Goal: Task Accomplishment & Management: Use online tool/utility

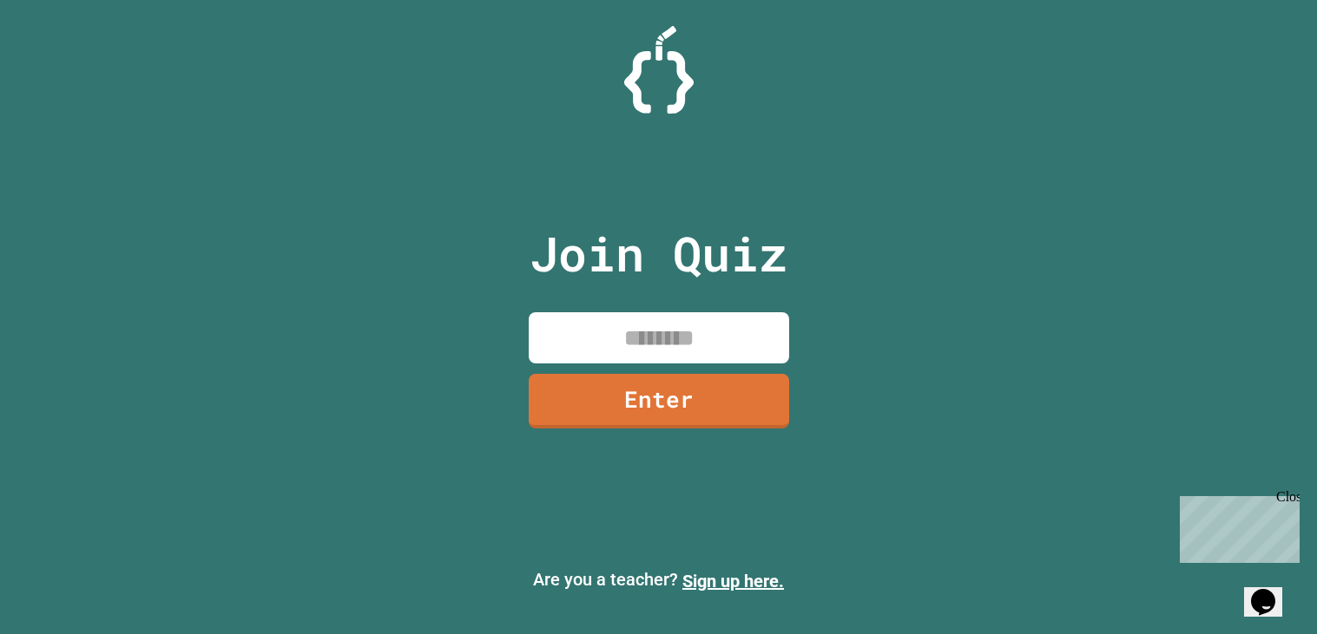
click at [653, 356] on input at bounding box center [659, 337] width 260 height 51
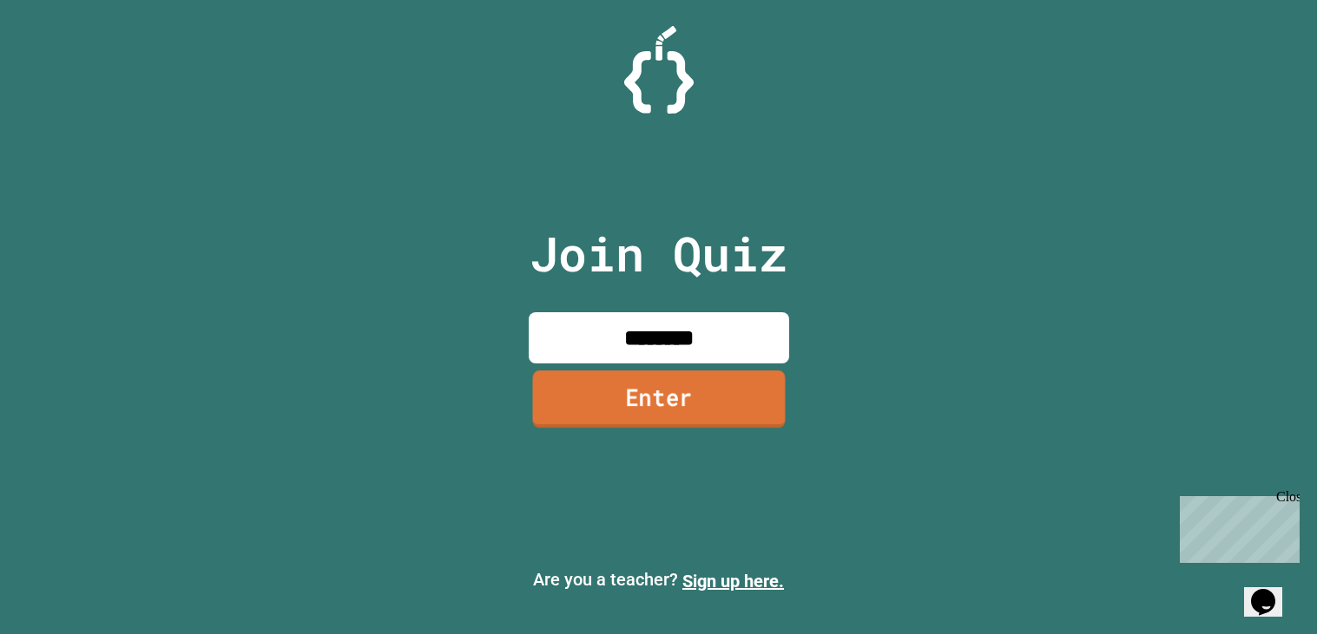
type input "********"
click at [618, 408] on link "Enter" at bounding box center [658, 399] width 253 height 57
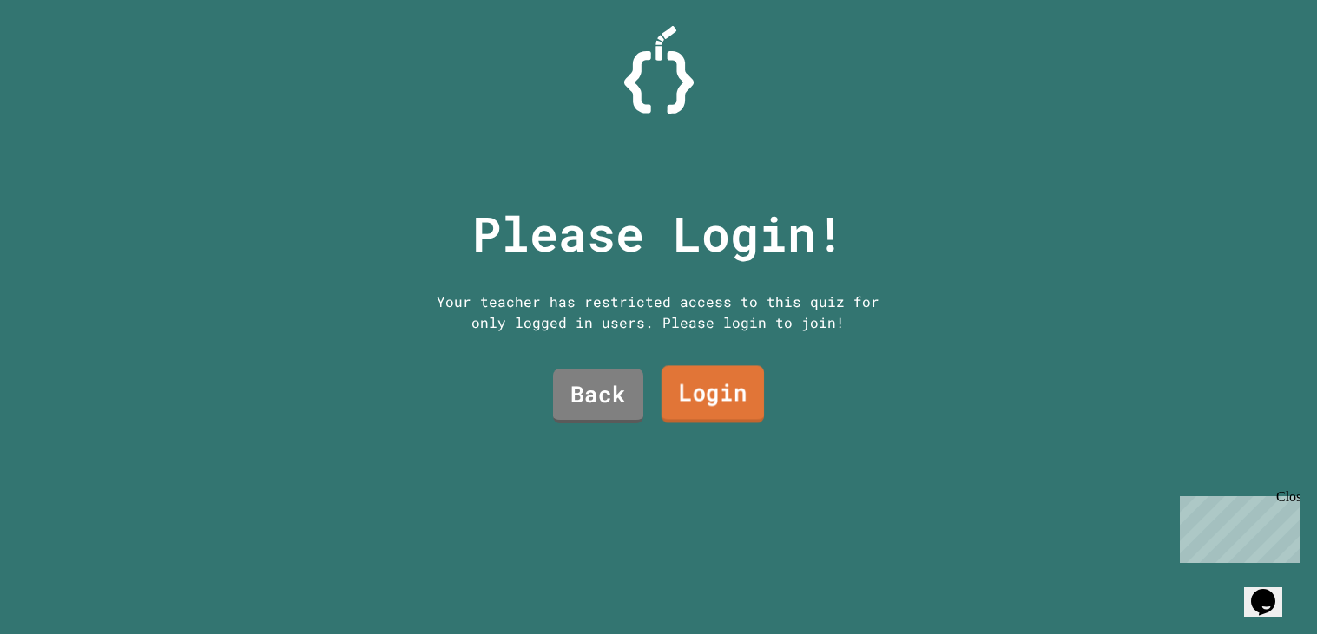
click at [724, 382] on link "Login" at bounding box center [711, 394] width 102 height 57
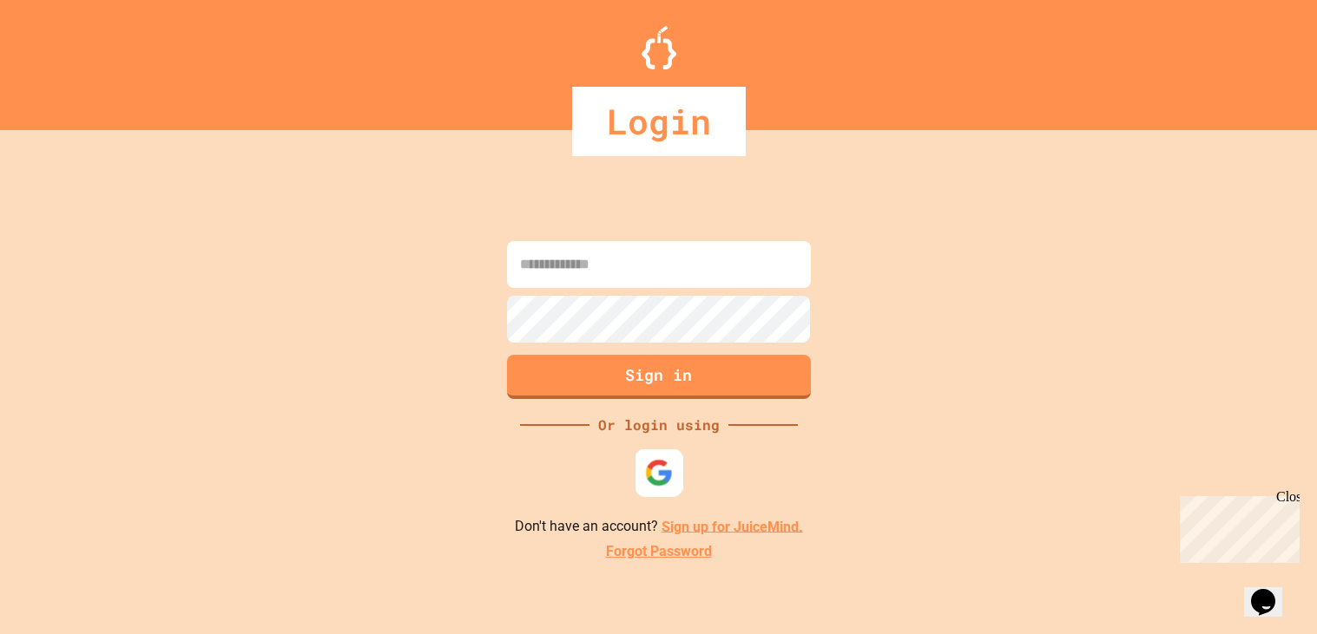
click at [654, 488] on div at bounding box center [658, 473] width 48 height 48
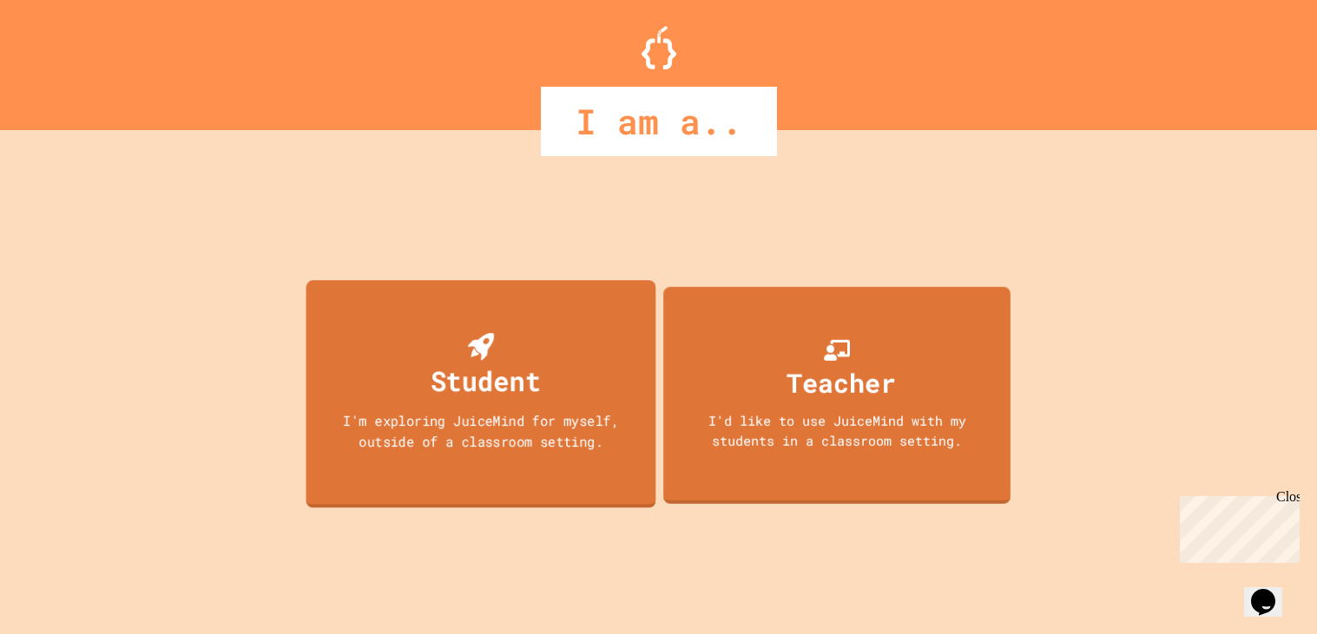
click at [628, 437] on div "I'm exploring JuiceMind for myself, outside of a classroom setting." at bounding box center [480, 431] width 315 height 41
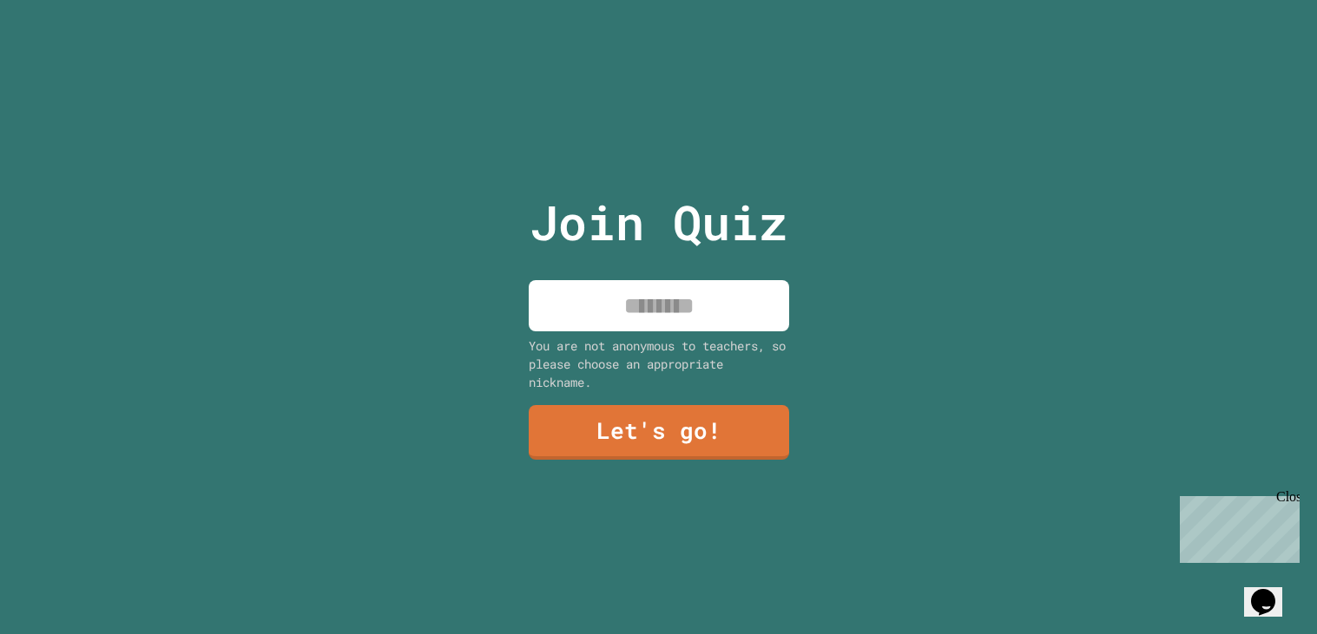
click at [613, 324] on input at bounding box center [659, 305] width 260 height 51
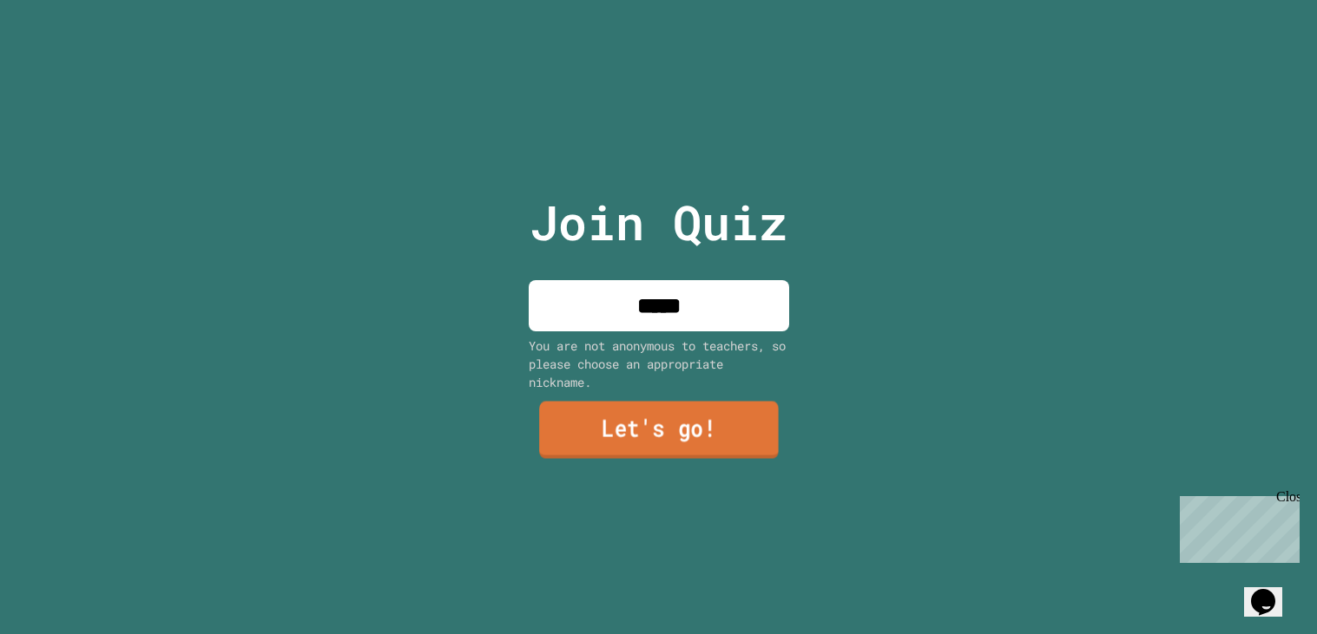
type input "*****"
click at [672, 457] on link "Let's go!" at bounding box center [659, 430] width 240 height 57
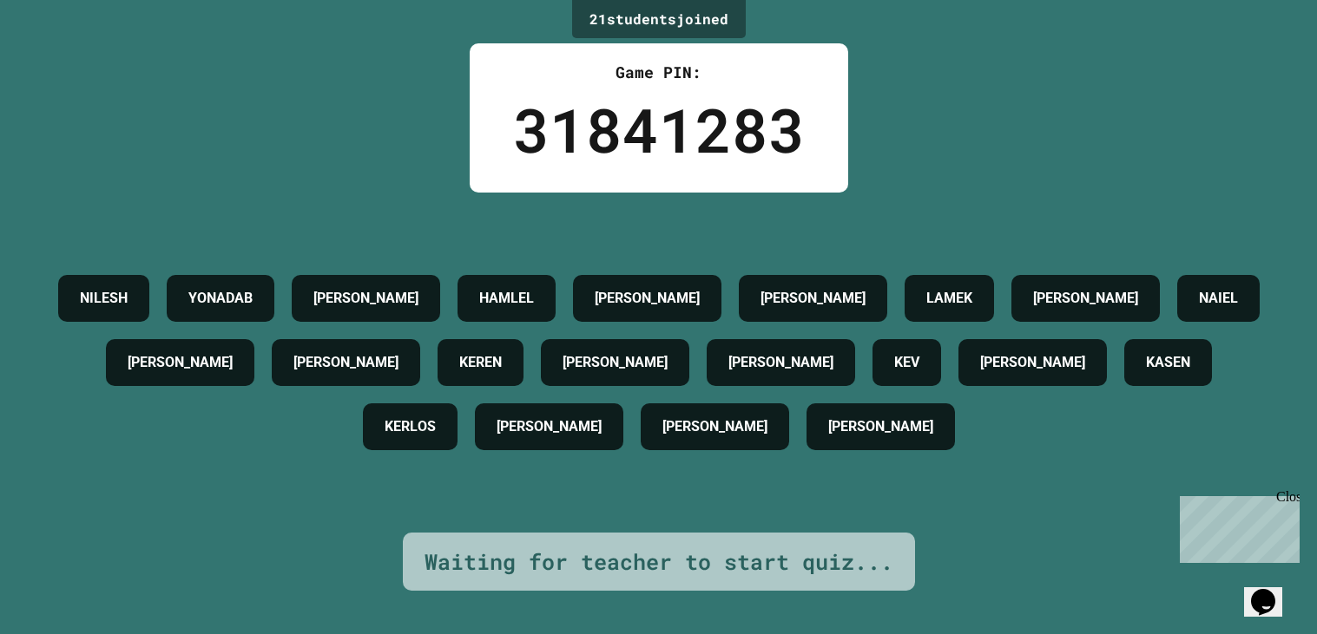
click at [1274, 606] on button "Opens Chat This icon Opens the chat window." at bounding box center [1263, 603] width 38 height 30
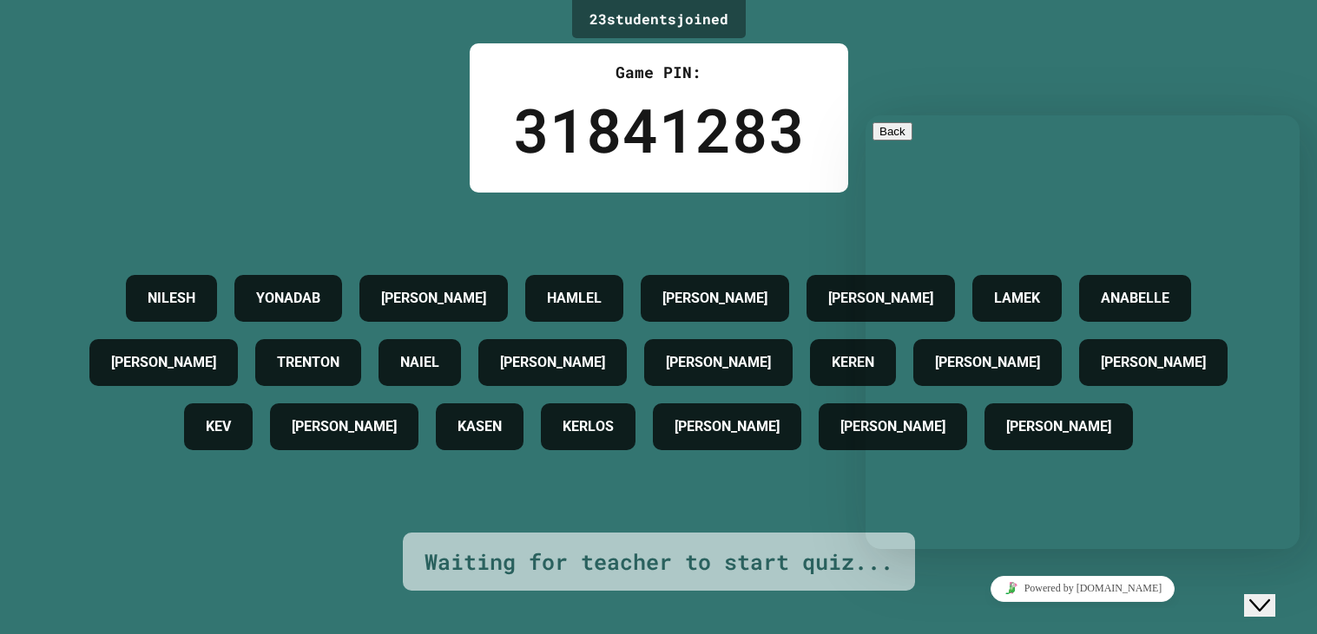
click at [949, 555] on div "23 student s joined Game PIN: 31841283 [PERSON_NAME] [PERSON_NAME] [PERSON_NAME…" at bounding box center [658, 317] width 1317 height 634
click at [950, 555] on div "23 student s joined Game PIN: 31841283 [PERSON_NAME] [PERSON_NAME] [PERSON_NAME…" at bounding box center [658, 317] width 1317 height 634
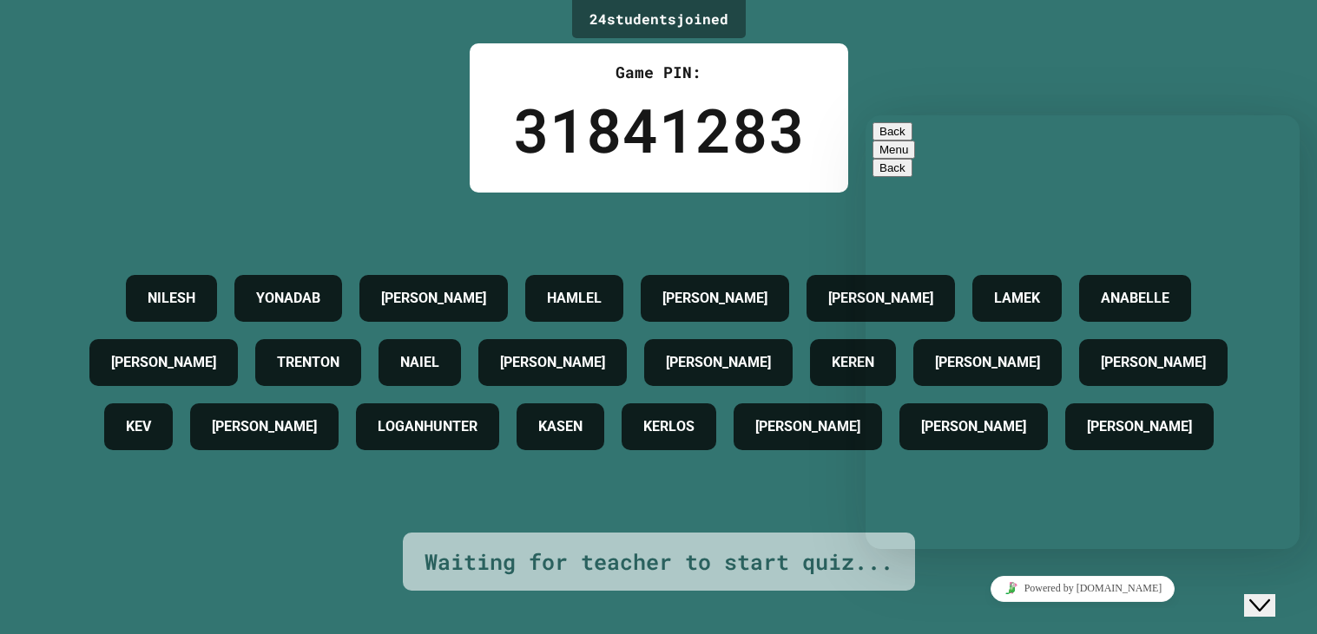
click at [865, 115] on textarea at bounding box center [865, 115] width 0 height 0
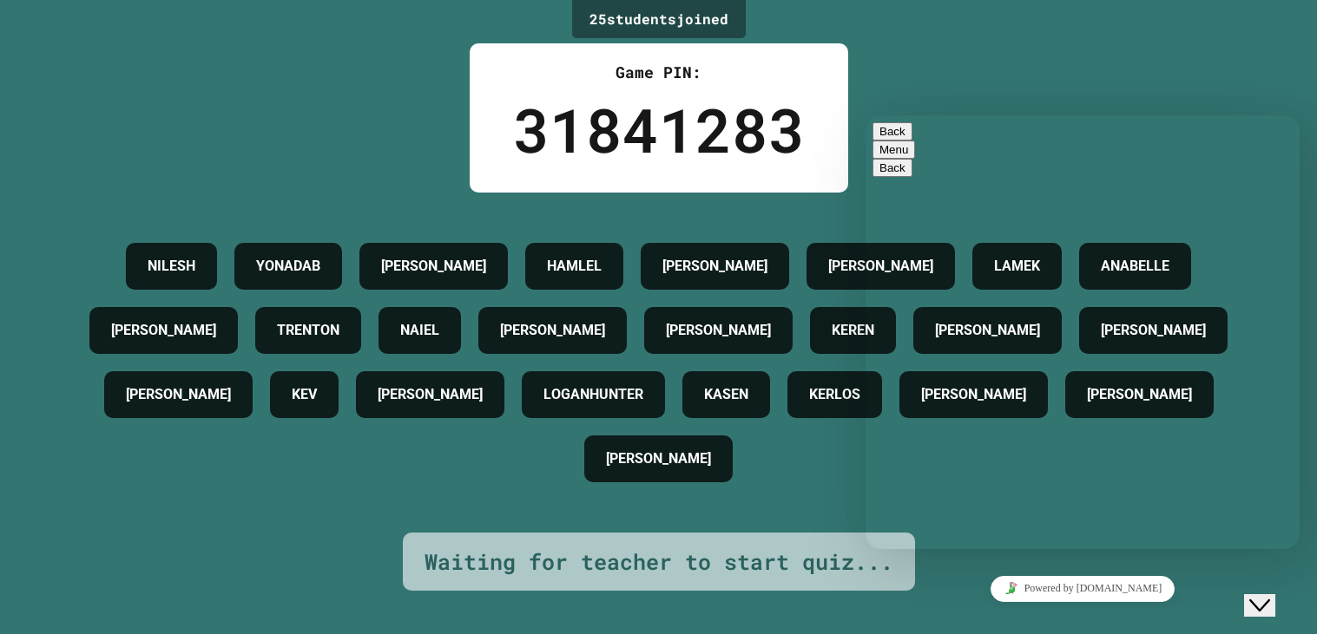
click at [1270, 595] on div "Close Chat This icon closes the chat window." at bounding box center [1259, 605] width 21 height 21
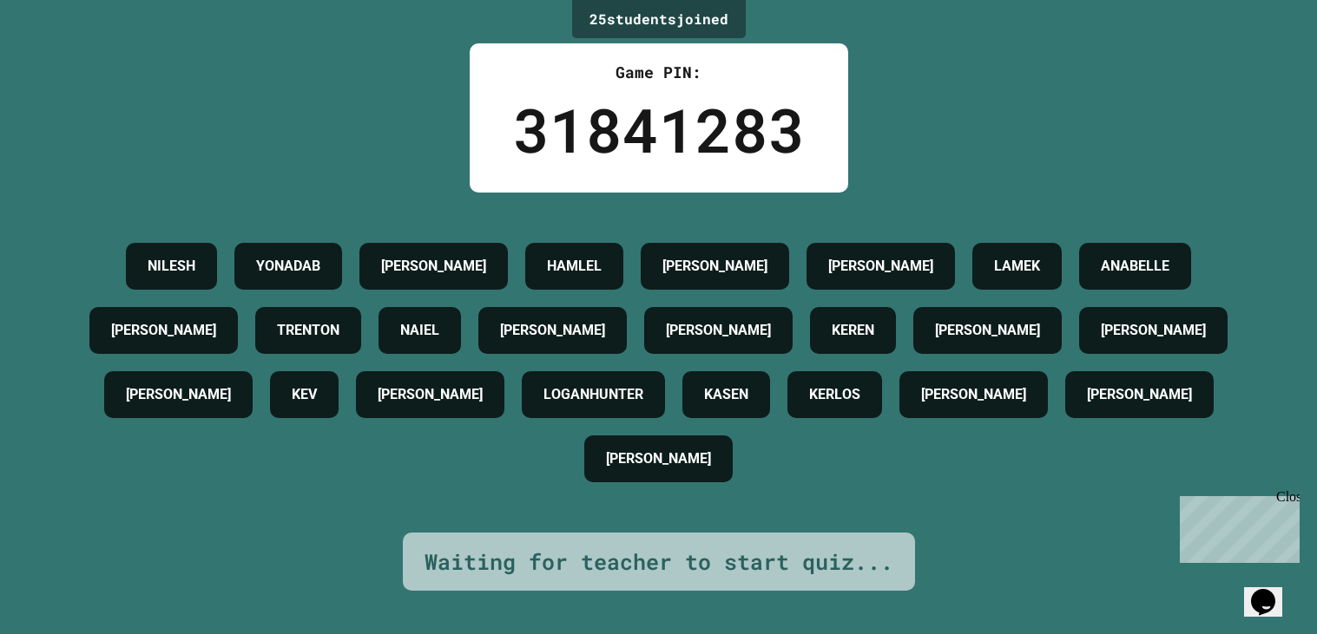
click at [1232, 584] on div "Chat with us now!" at bounding box center [1235, 592] width 113 height 16
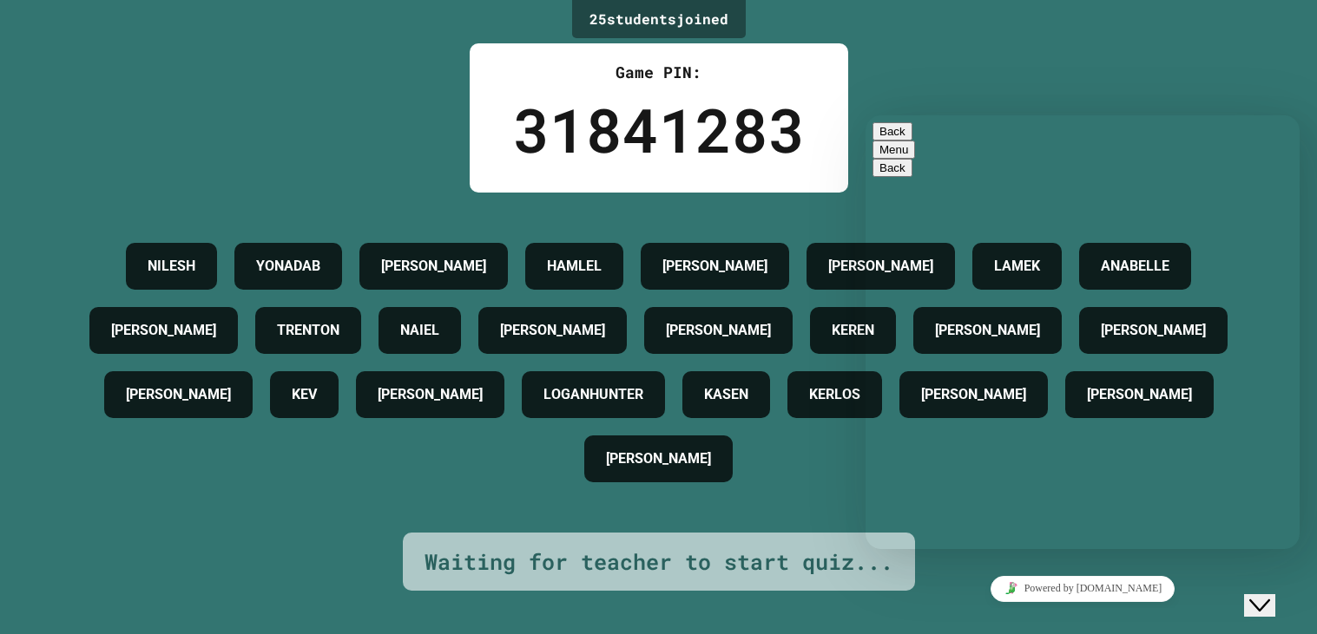
click at [1218, 625] on div "Rate this chat" at bounding box center [1082, 627] width 420 height 5
click at [879, 628] on icon "Rate this chat" at bounding box center [879, 628] width 0 height 0
click at [865, 115] on textarea at bounding box center [865, 115] width 0 height 0
click at [879, 634] on icon "Rate this chat" at bounding box center [879, 643] width 0 height 0
click at [893, 634] on icon "Rate this chat" at bounding box center [893, 643] width 0 height 0
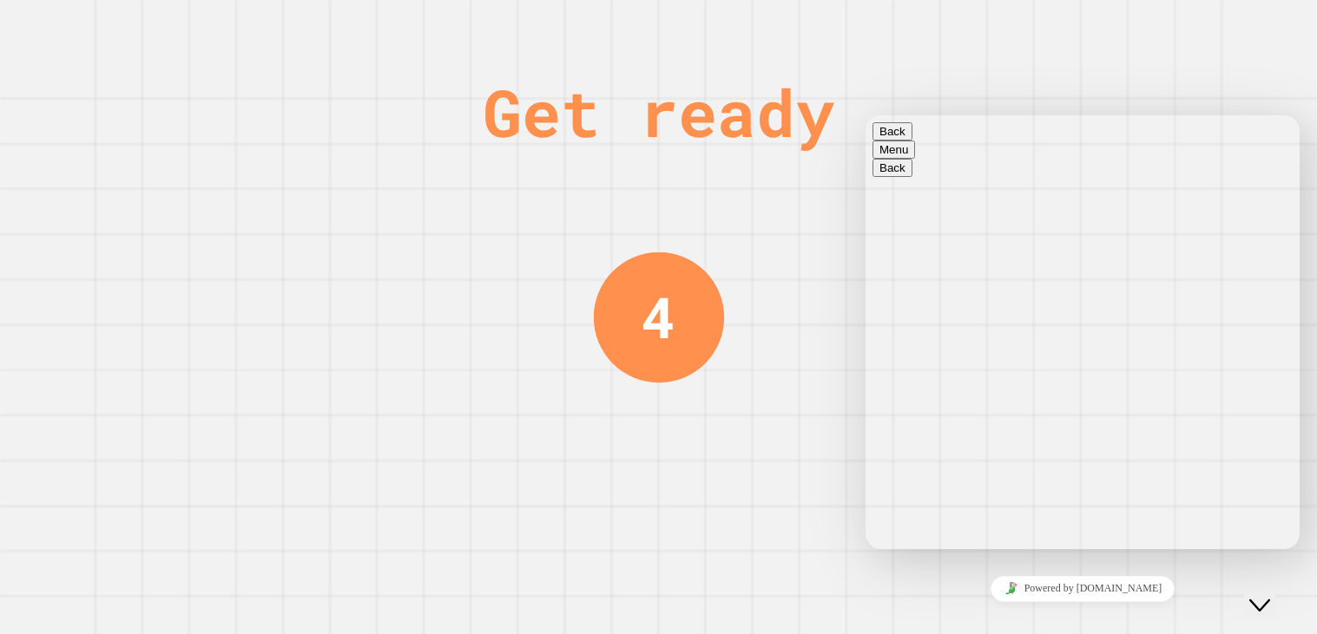
click at [902, 141] on button "Back" at bounding box center [892, 131] width 40 height 18
click at [1251, 572] on div "Close Chat This icon closes the chat window." at bounding box center [1272, 572] width 42 height 0
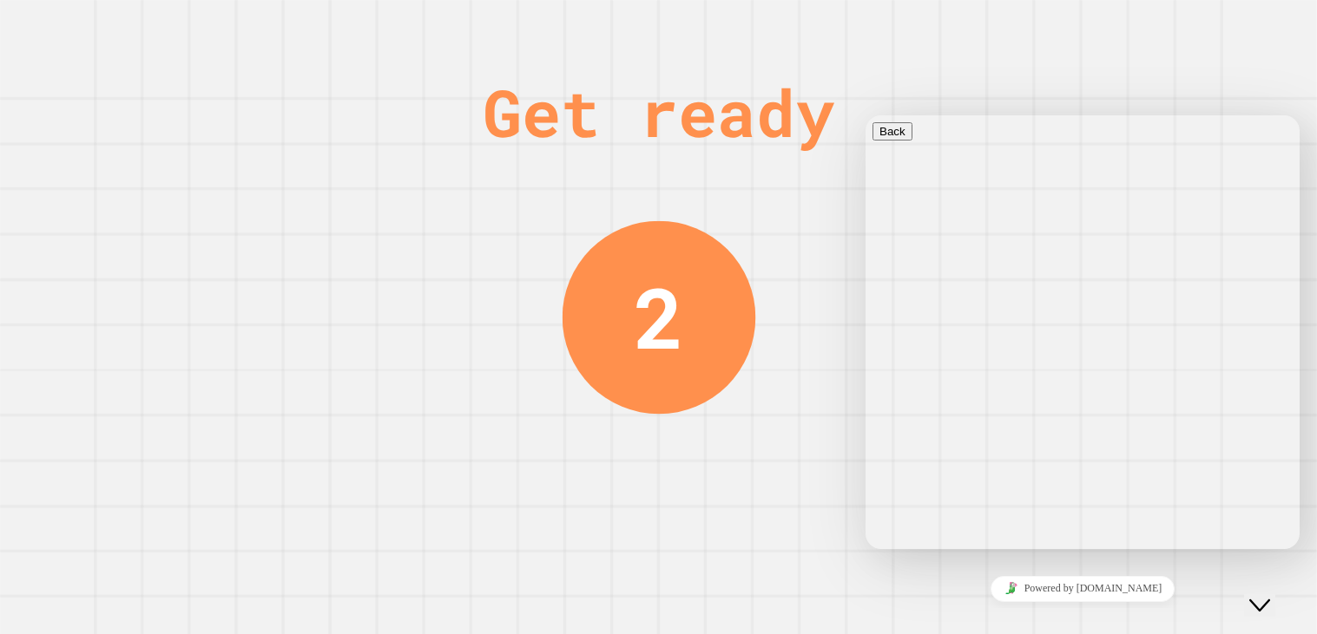
click at [1270, 600] on icon "Chat widget" at bounding box center [1259, 606] width 21 height 12
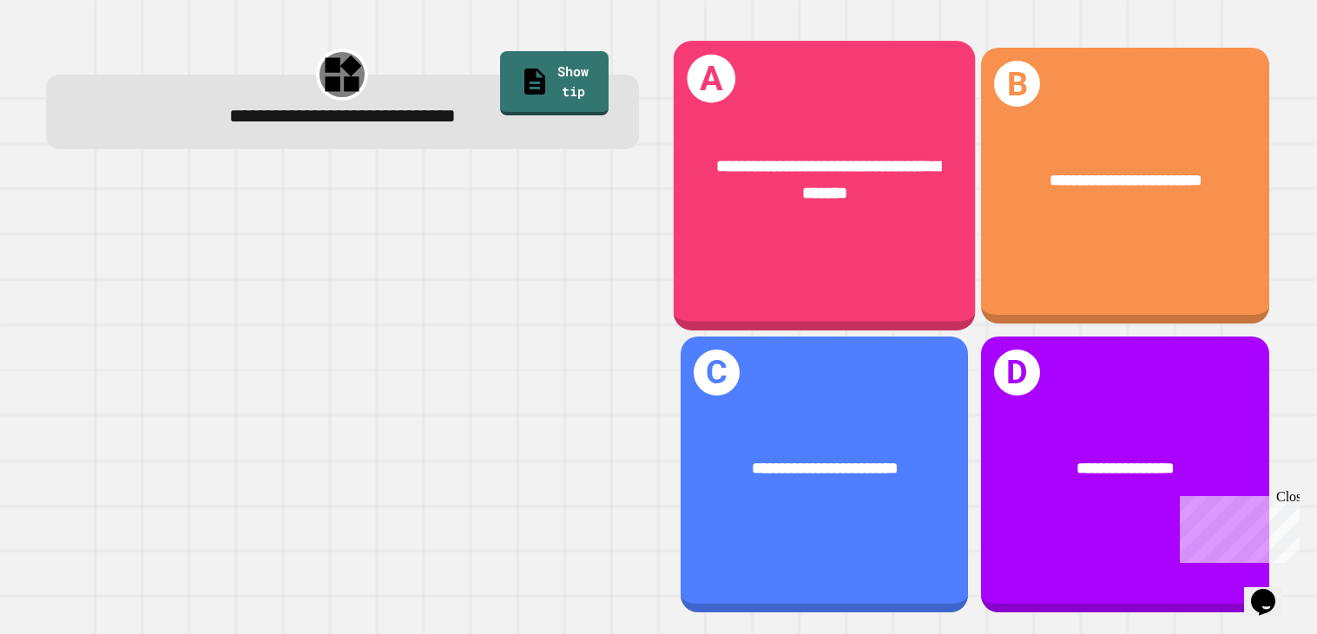
click at [952, 221] on div "**********" at bounding box center [824, 182] width 302 height 120
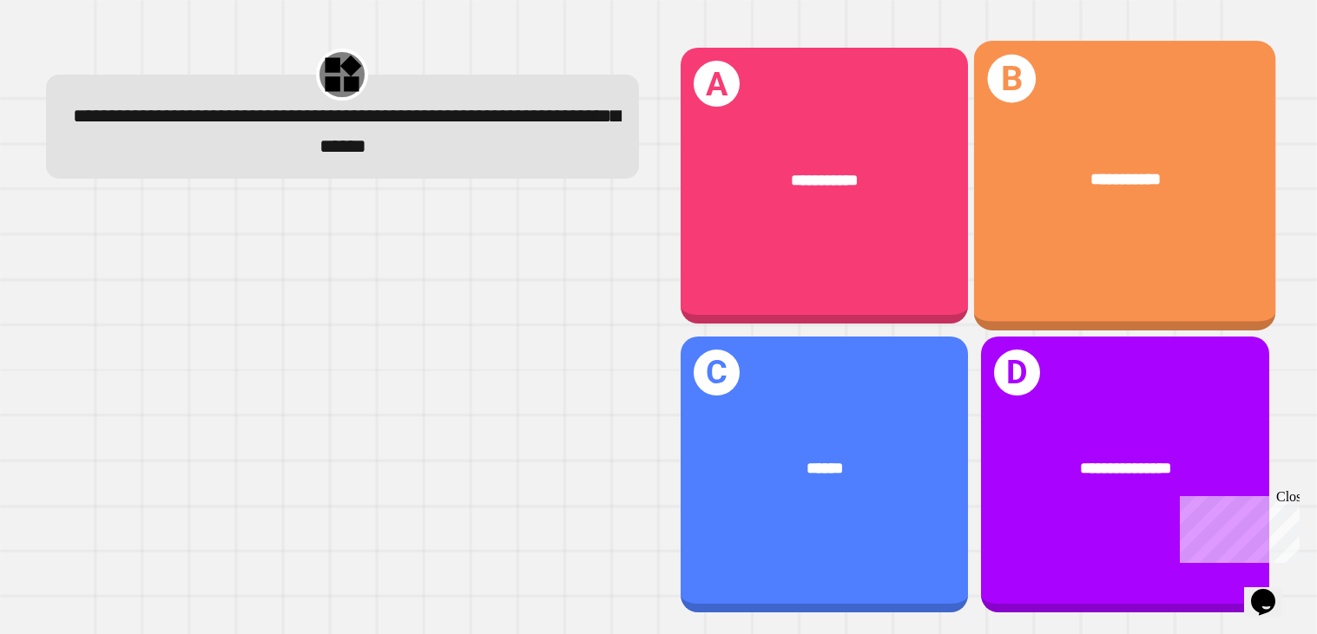
click at [1110, 187] on span "**********" at bounding box center [1125, 180] width 70 height 16
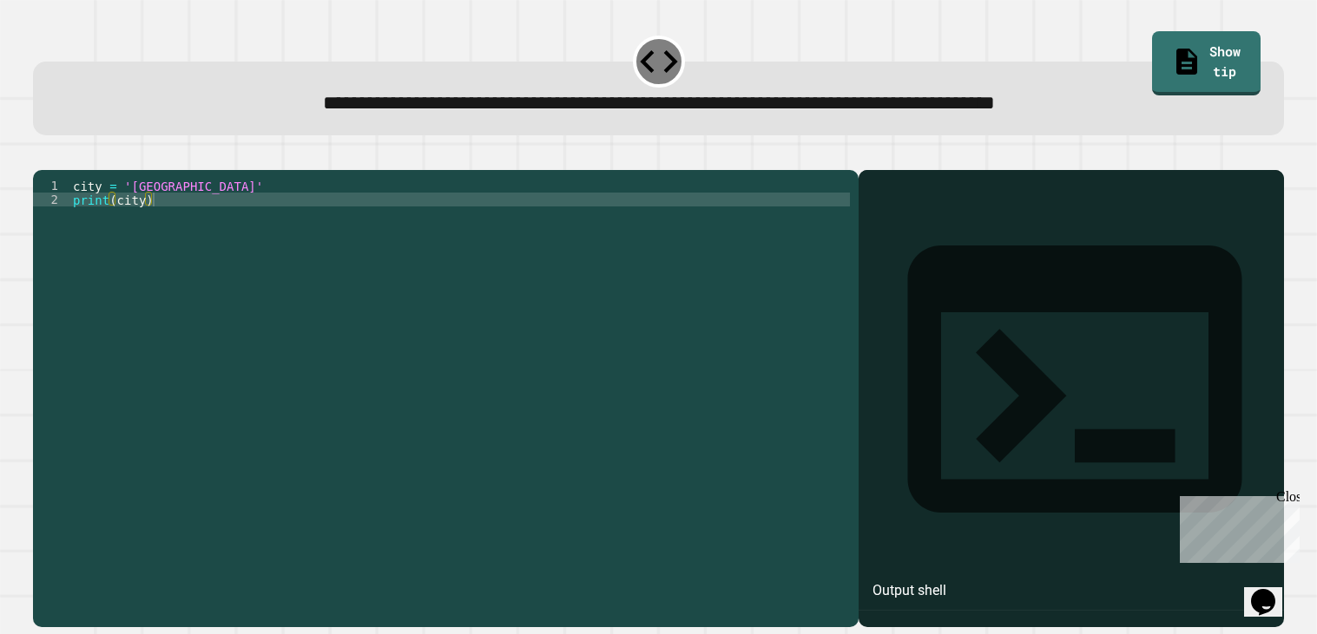
click at [470, 225] on div "city = 'Madrid' print ( city )" at bounding box center [459, 394] width 780 height 430
click at [232, 200] on div "1 2 city = 'Madrid' print ( city ) XXXXXXXXXXXXXXXXXXXXXXXXXXXXXXXXXXXXXXXXXXXX…" at bounding box center [445, 399] width 825 height 458
click at [169, 200] on div "1 2 city = 'Madrid' print ( city ) XXXXXXXXXXXXXXXXXXXXXXXXXXXXXXXXXXXXXXXXXXXX…" at bounding box center [445, 399] width 825 height 458
click at [180, 207] on div "city = 'Madrid' print ( city )" at bounding box center [459, 394] width 780 height 430
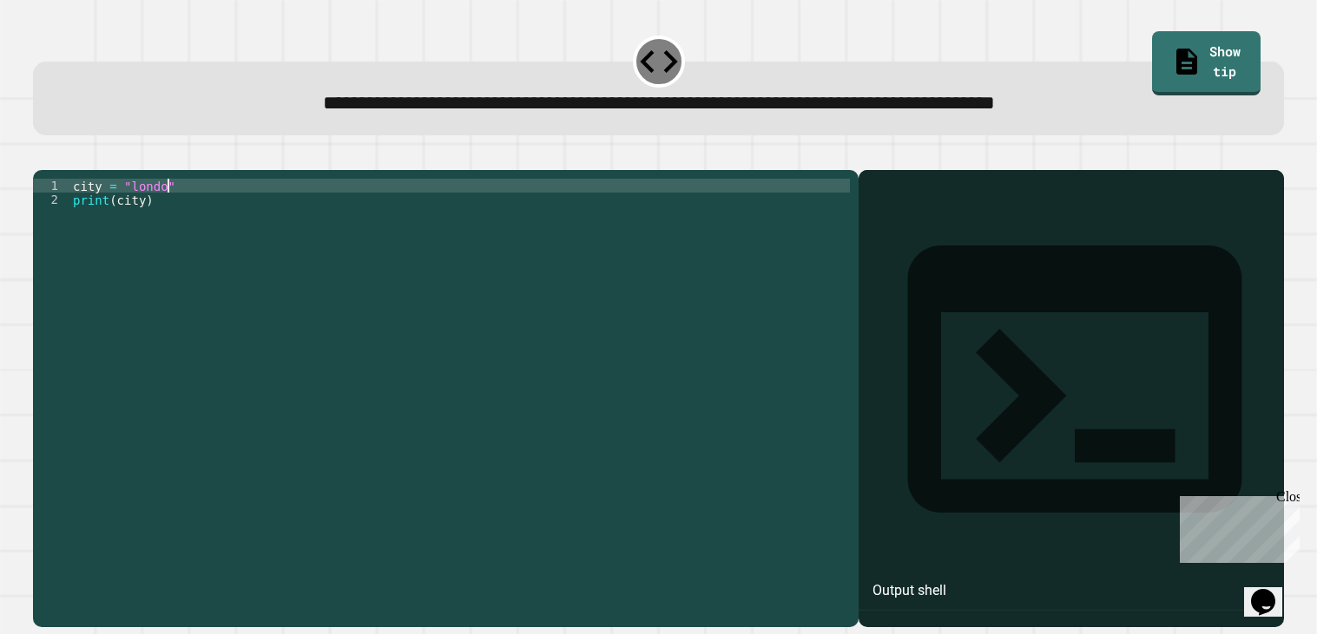
scroll to position [0, 5]
click at [102, 209] on div "city = "london" print ( city )" at bounding box center [459, 394] width 780 height 430
click at [83, 207] on div "City = "london" print ( city )" at bounding box center [459, 394] width 780 height 430
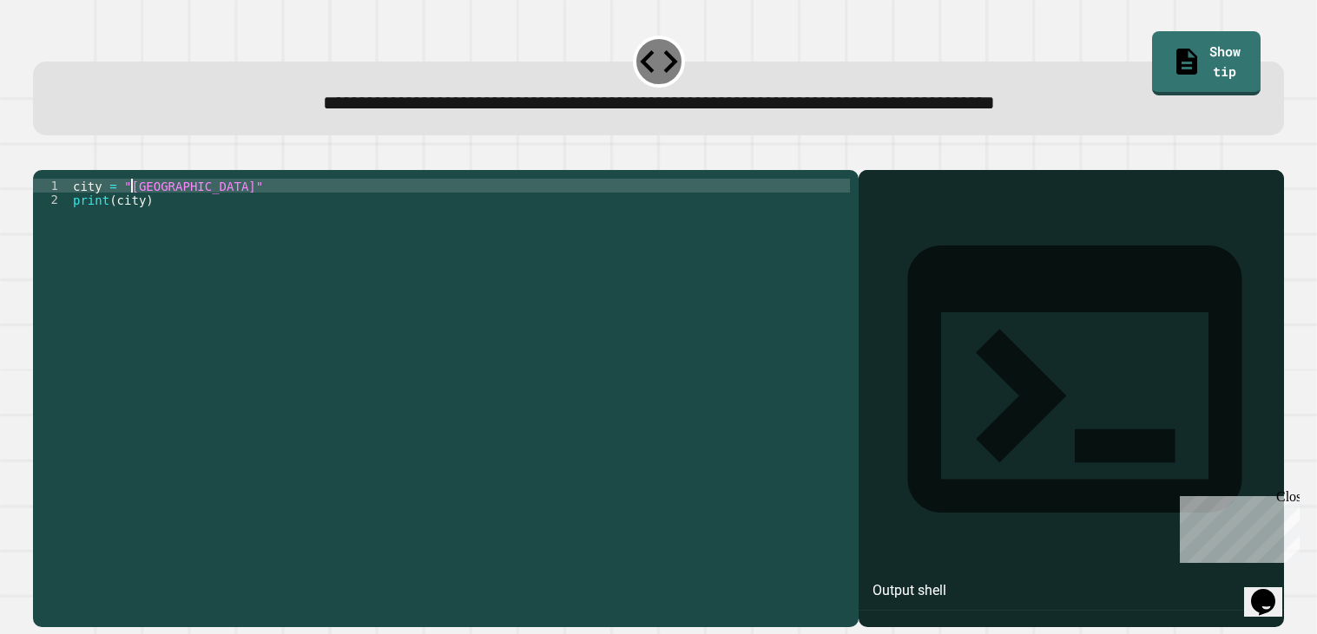
click at [131, 207] on div "city = "london" print ( city )" at bounding box center [459, 394] width 780 height 430
click at [135, 208] on div "city = "london" print ( city )" at bounding box center [459, 394] width 780 height 430
click at [179, 233] on div "city = "[GEOGRAPHIC_DATA]" print ( city )" at bounding box center [459, 394] width 780 height 430
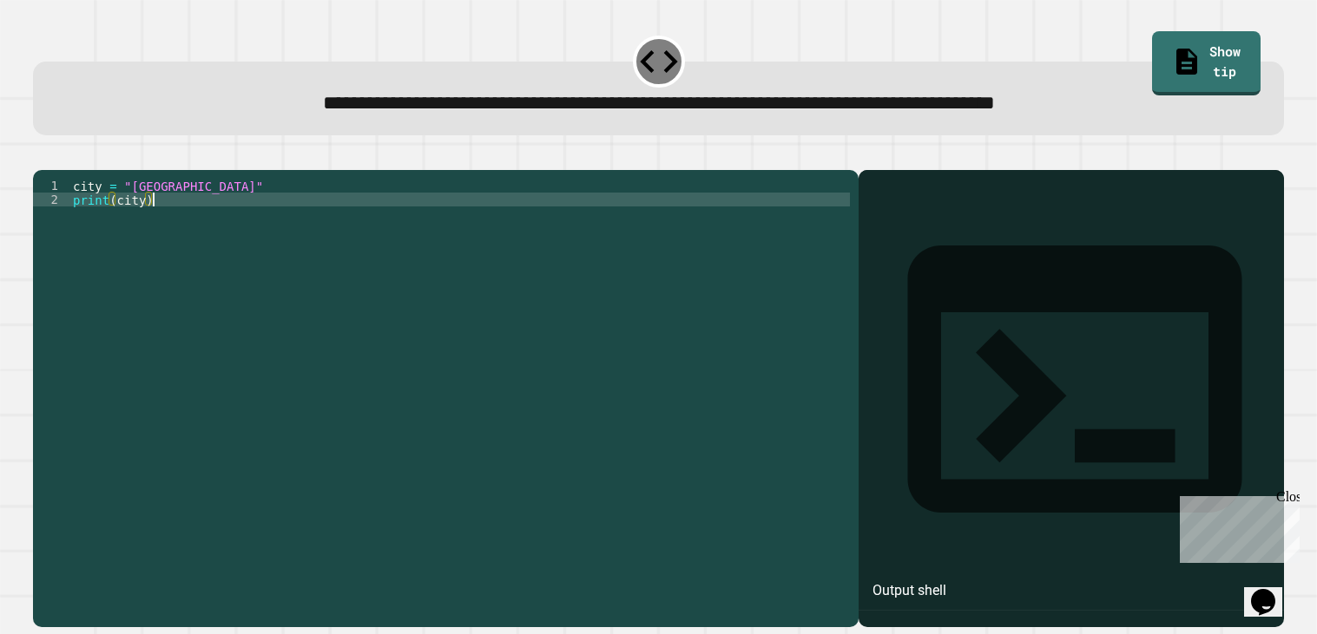
type textarea "**********"
click at [42, 155] on button "button" at bounding box center [42, 155] width 0 height 0
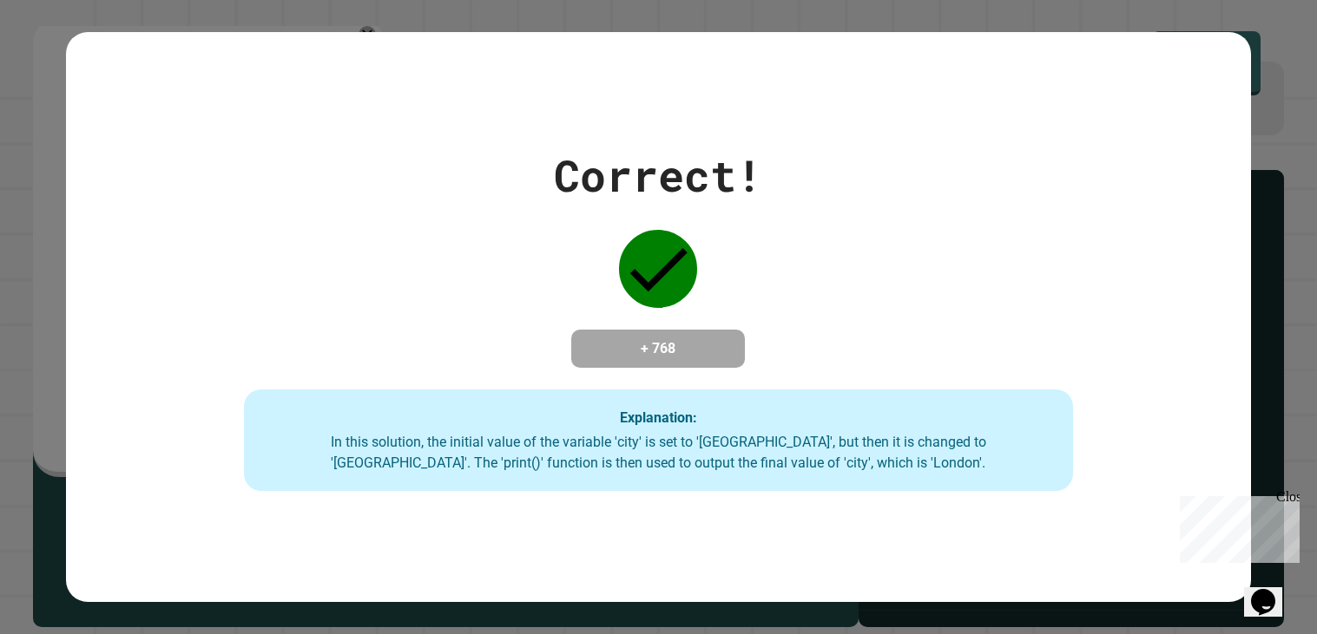
click at [1278, 506] on div "Close" at bounding box center [1287, 501] width 22 height 22
click at [1310, 22] on div "Correct! + 768 Explanation: In this solution, the initial value of the variable…" at bounding box center [658, 317] width 1317 height 634
click at [1277, 590] on div "Opens Chat This icon Opens the chat window." at bounding box center [1263, 602] width 28 height 28
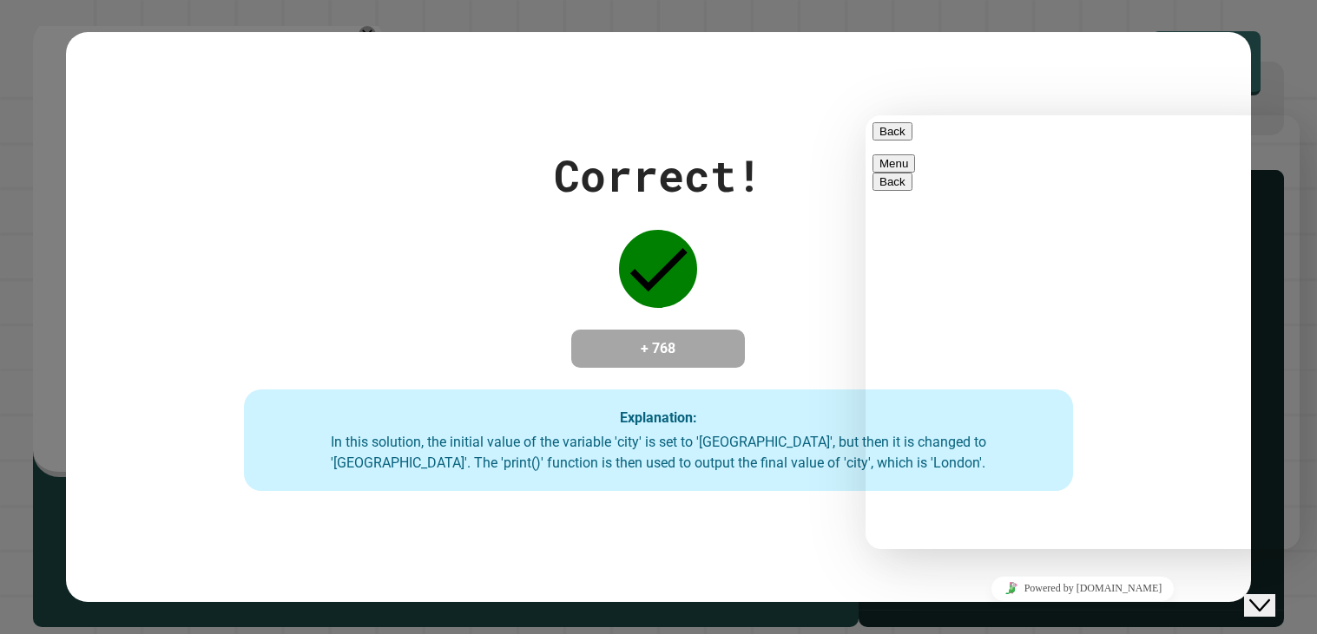
click at [865, 115] on div "Rate this chat Upload File Insert emoji" at bounding box center [865, 115] width 0 height 0
click at [865, 115] on textarea at bounding box center [865, 115] width 0 height 0
type textarea "*"
click at [1259, 595] on icon "Close Chat This icon closes the chat window." at bounding box center [1259, 605] width 21 height 21
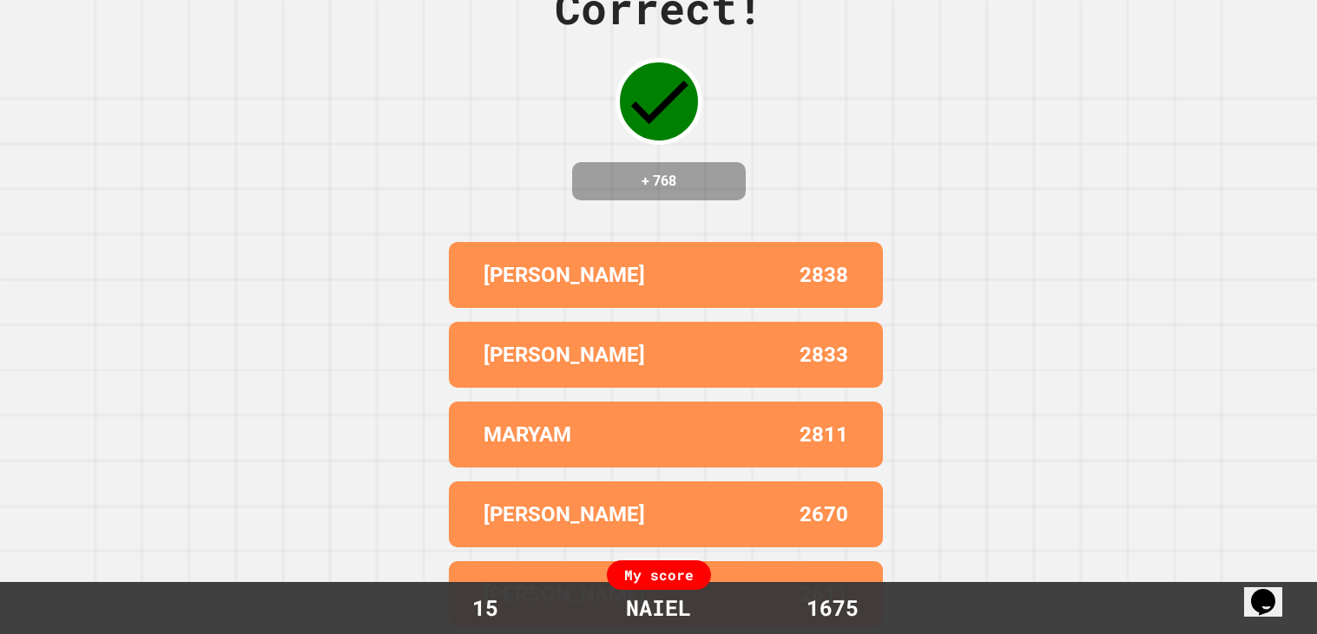
scroll to position [0, 0]
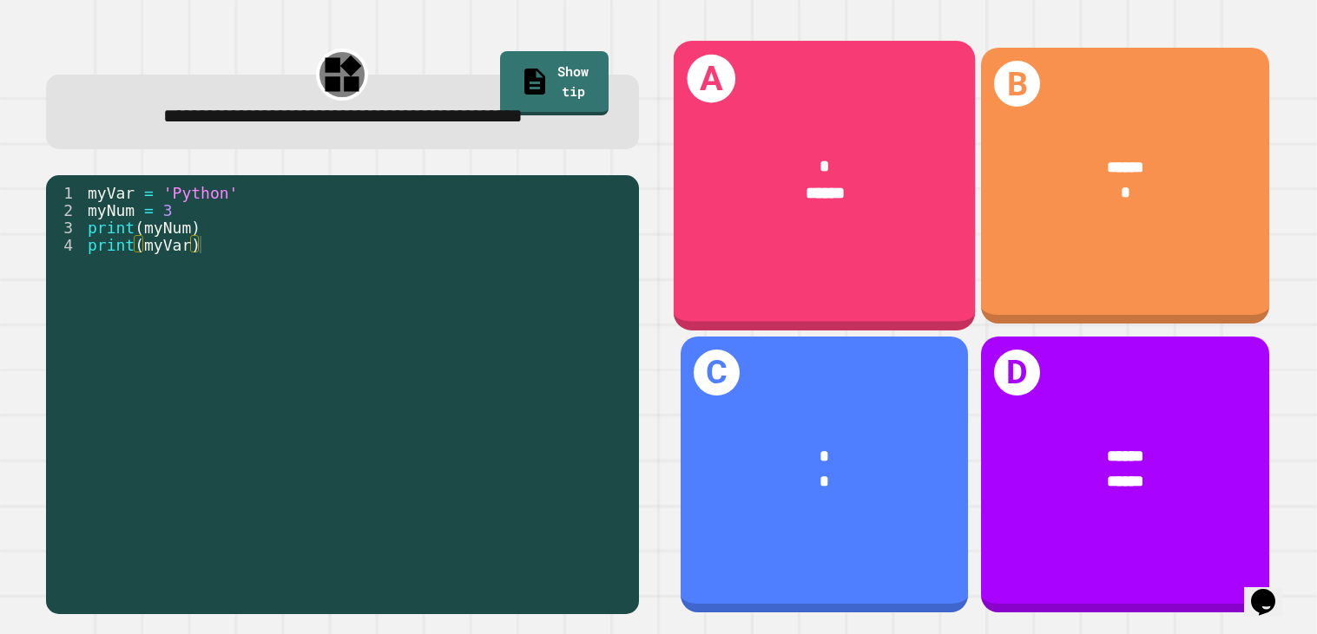
click at [915, 279] on div "A * ******" at bounding box center [824, 186] width 302 height 289
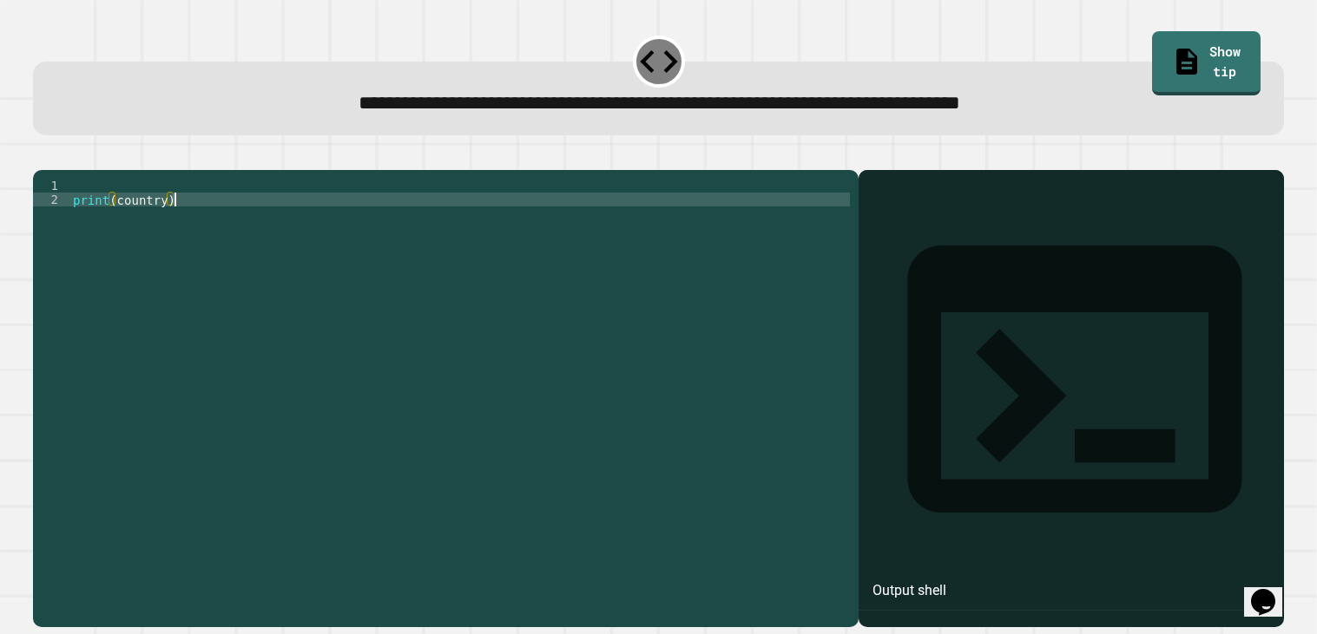
click at [377, 233] on div "print ( country )" at bounding box center [459, 394] width 780 height 430
click at [300, 227] on div "print ( country )" at bounding box center [459, 394] width 780 height 430
click at [195, 199] on div "1 2 print ( country ) XXXXXXXXXXXXXXXXXXXXXXXXXXXXXXXXXXXXXXXXXXXXXXXXXXXXXXXXX…" at bounding box center [445, 399] width 825 height 458
click at [142, 209] on div "print ( country )" at bounding box center [459, 394] width 780 height 430
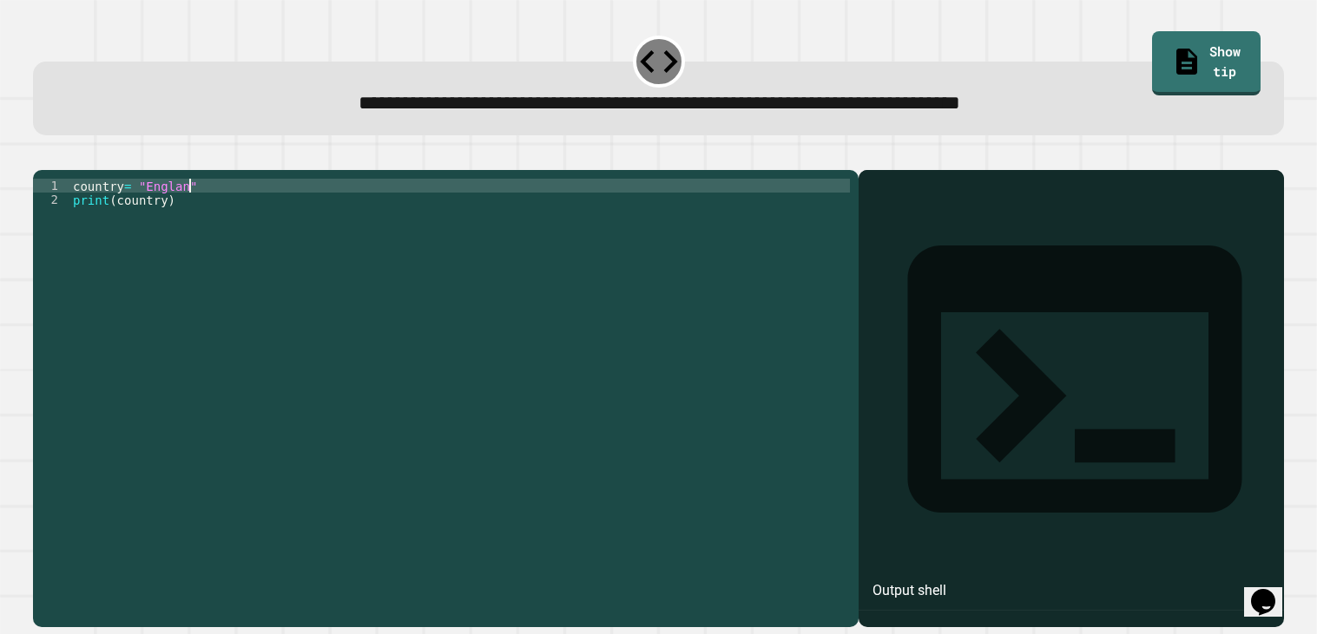
scroll to position [0, 8]
type textarea "**********"
click at [42, 155] on icon "button" at bounding box center [42, 155] width 0 height 0
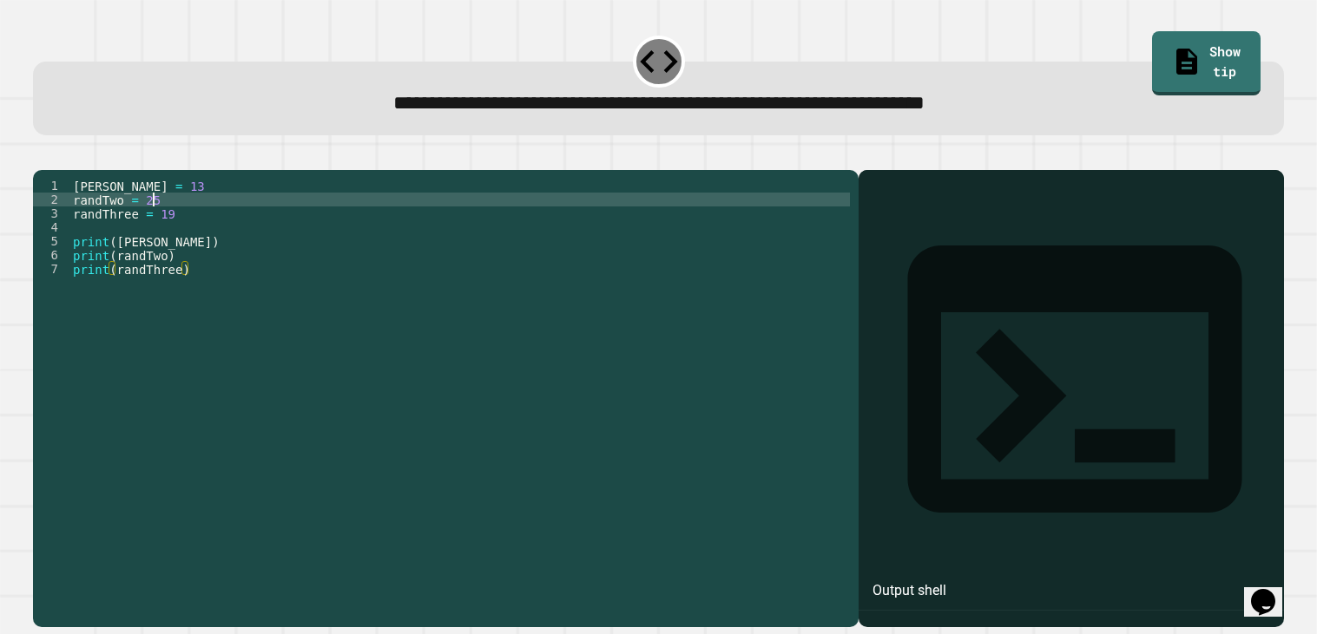
click at [156, 219] on div "[PERSON_NAME] = 13 randTwo = 25 randThree = 19 print ( [PERSON_NAME] ) print ( …" at bounding box center [459, 394] width 780 height 430
click at [163, 224] on div "[PERSON_NAME] = 13 randTwo = 25 randThree = 19 print ( [PERSON_NAME] ) print ( …" at bounding box center [459, 394] width 780 height 430
type textarea "**********"
click at [42, 155] on button "button" at bounding box center [42, 155] width 0 height 0
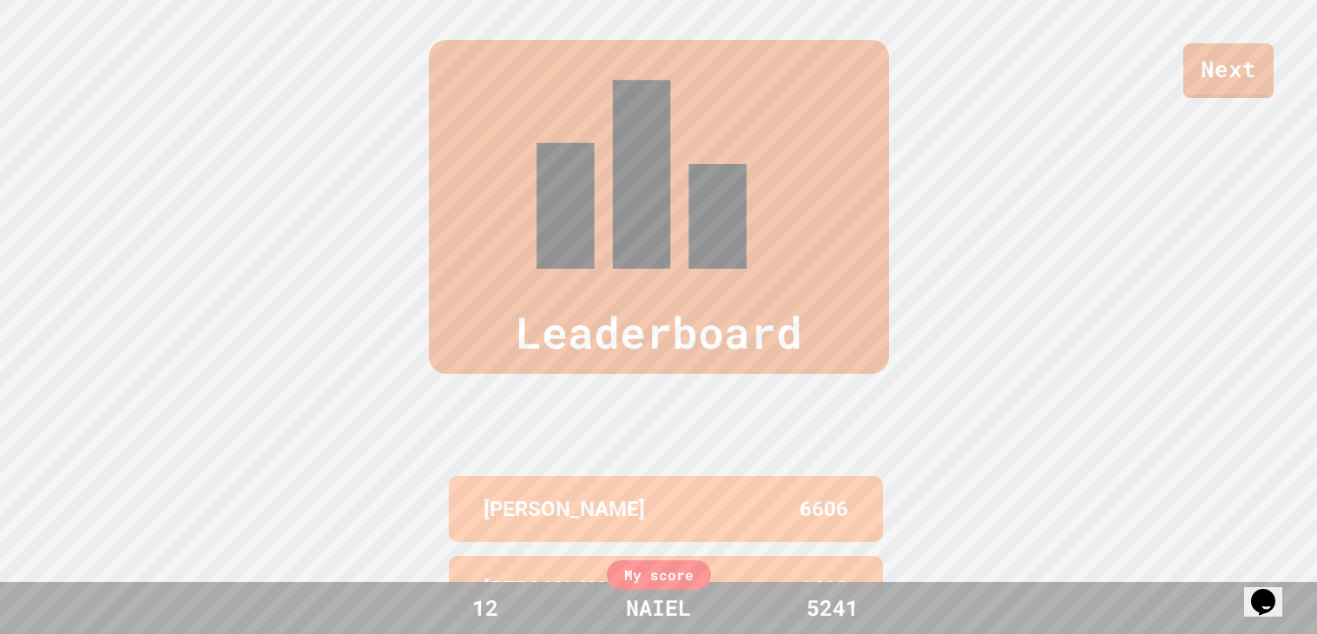
scroll to position [716, 0]
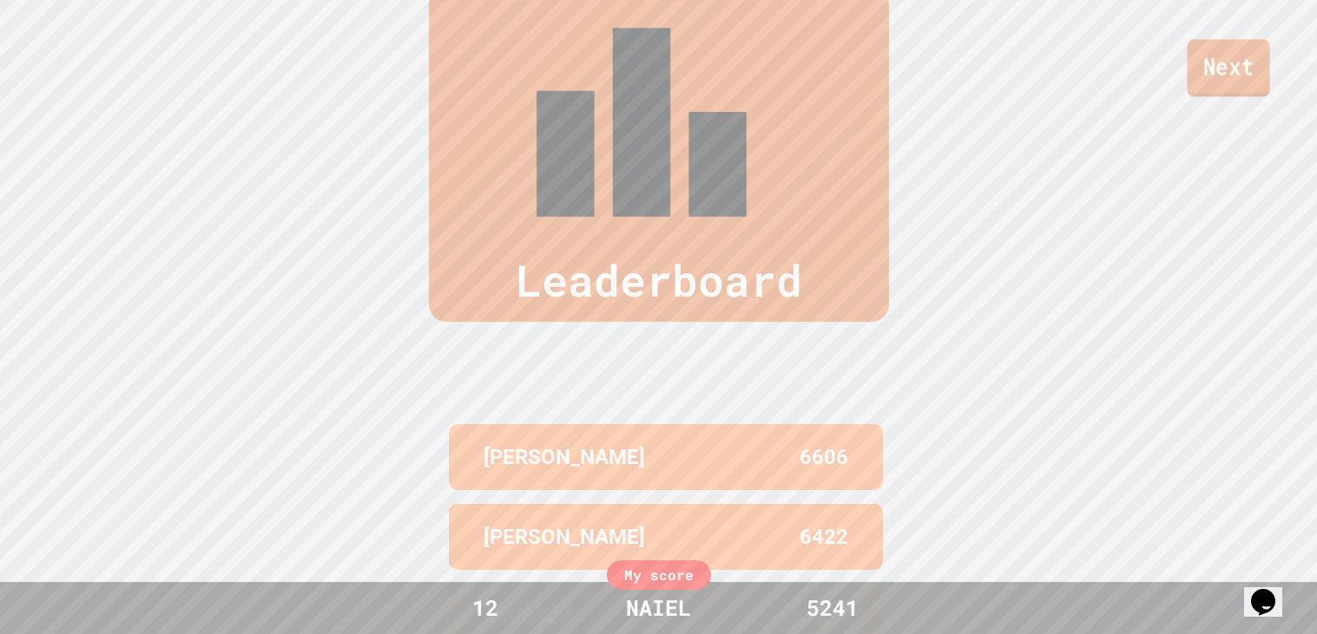
click at [1203, 75] on link "Next" at bounding box center [1227, 67] width 82 height 57
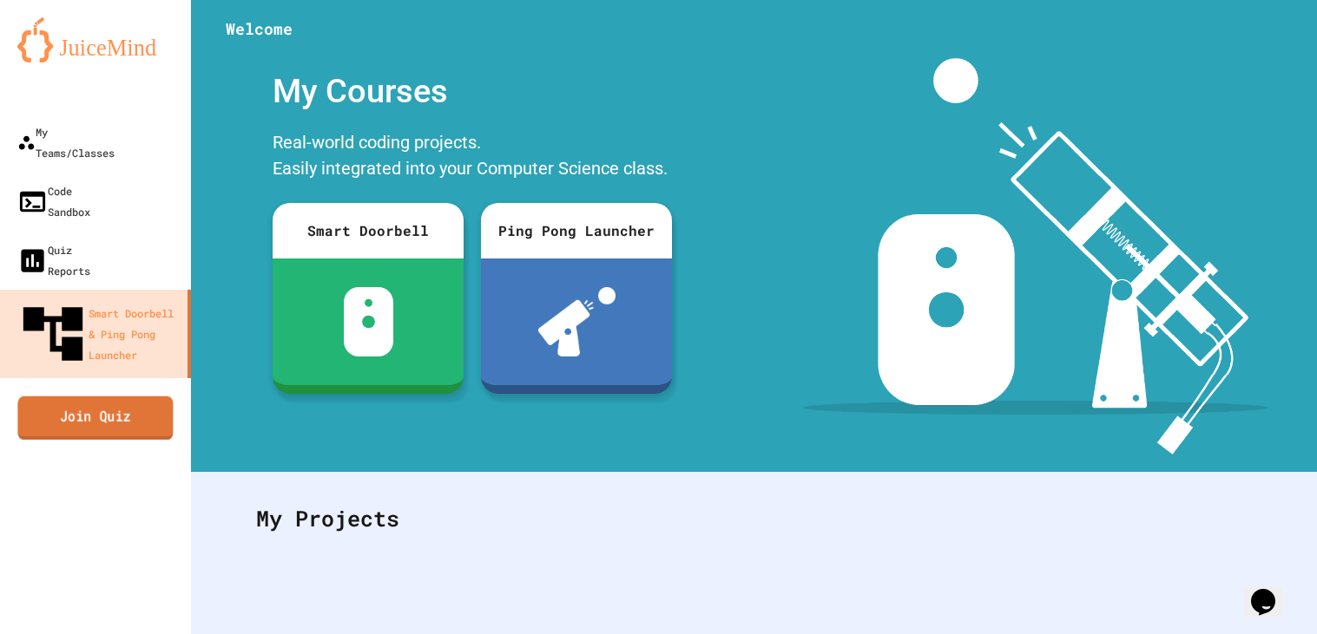
click at [104, 396] on link "Join Quiz" at bounding box center [94, 417] width 155 height 43
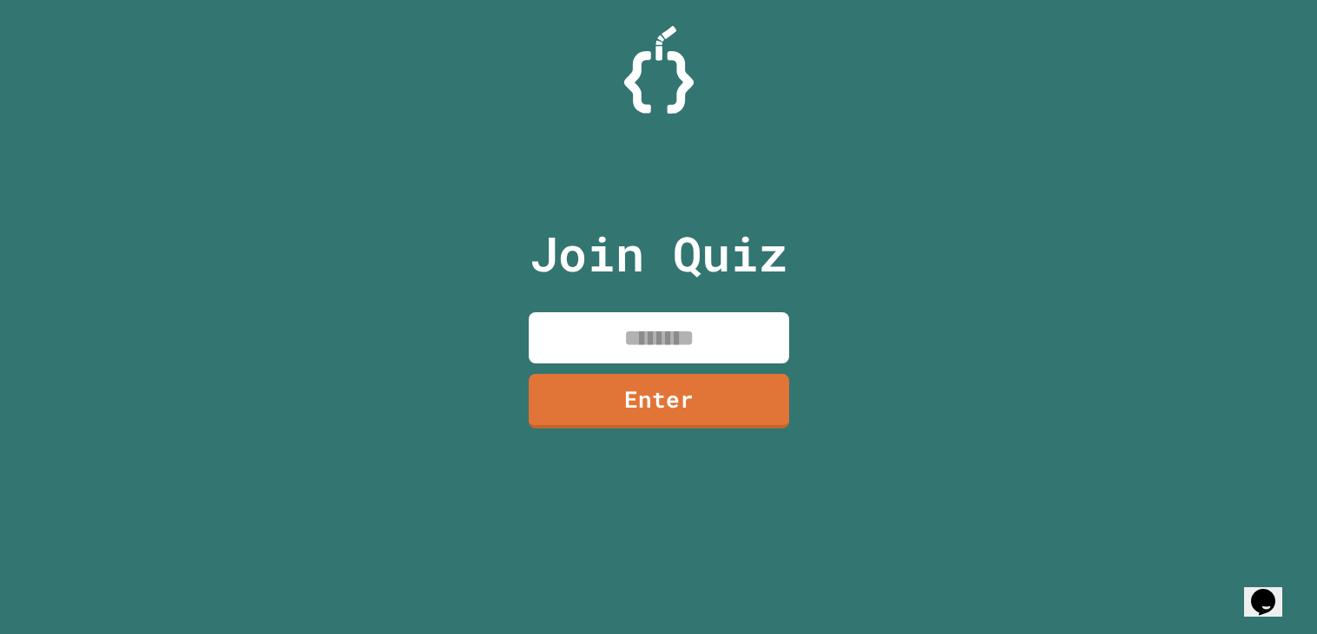
click at [621, 333] on input at bounding box center [659, 337] width 260 height 51
type input "********"
click at [627, 399] on link "Enter" at bounding box center [658, 399] width 265 height 57
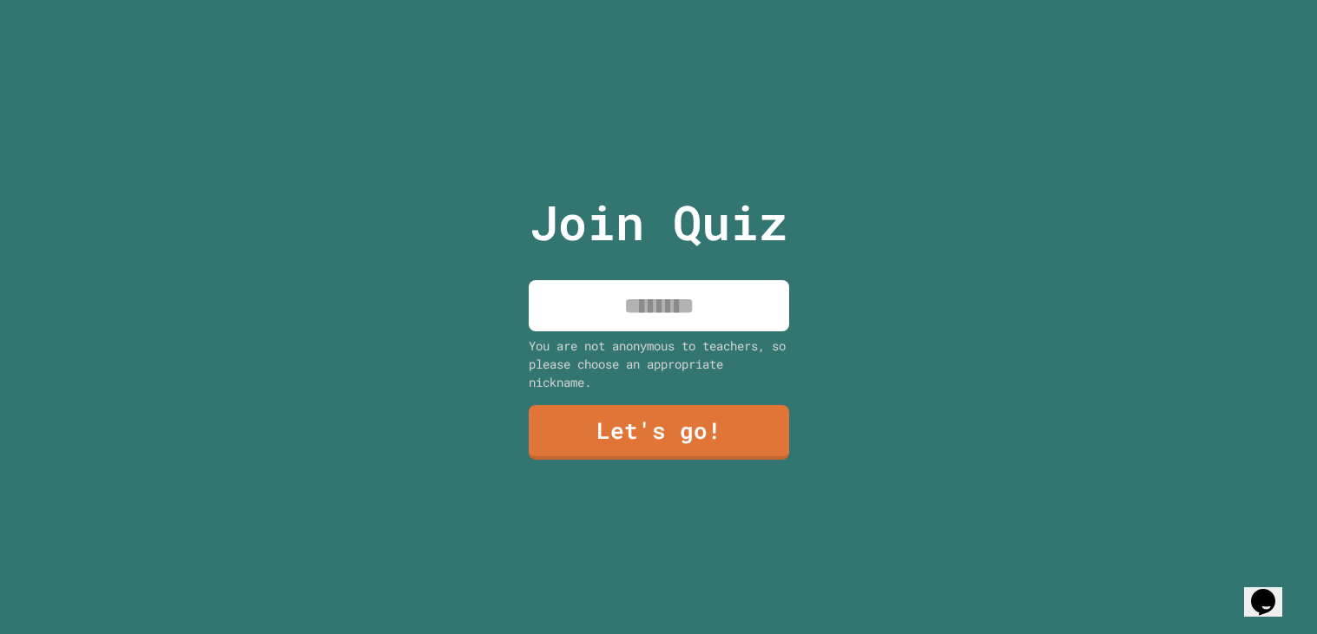
click at [579, 325] on input at bounding box center [659, 305] width 260 height 51
type input "*****"
click at [722, 471] on div "Join Quiz ***** You are not anonymous to teachers, so please choose an appropri…" at bounding box center [658, 317] width 292 height 634
click at [690, 418] on link "Let's go!" at bounding box center [659, 431] width 260 height 57
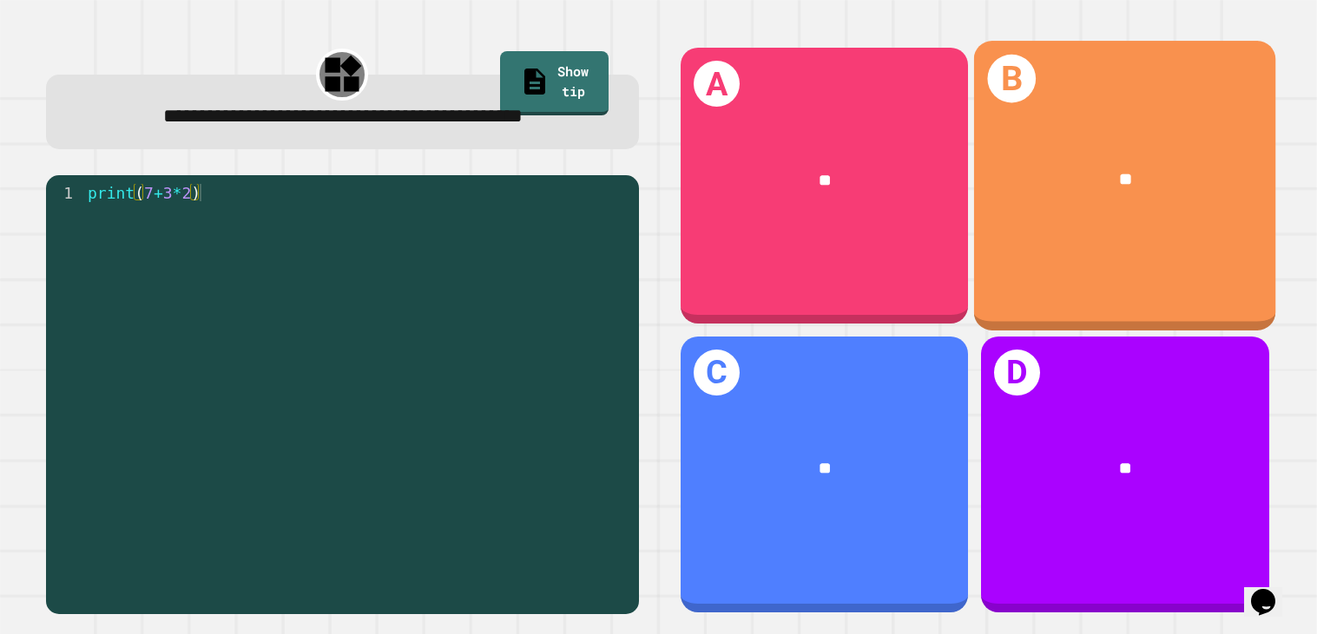
click at [1105, 235] on div "B **" at bounding box center [1125, 186] width 302 height 289
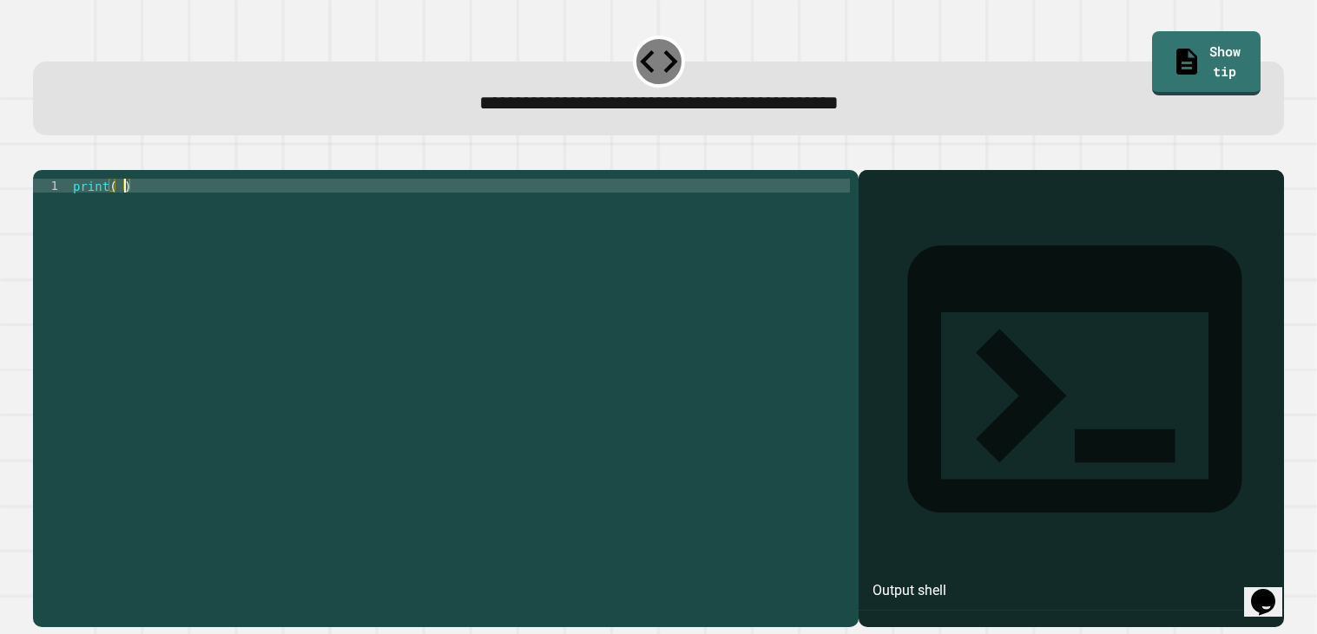
click at [123, 210] on div "print ( )" at bounding box center [459, 394] width 780 height 430
type textarea "**********"
click at [47, 152] on div at bounding box center [658, 159] width 1251 height 21
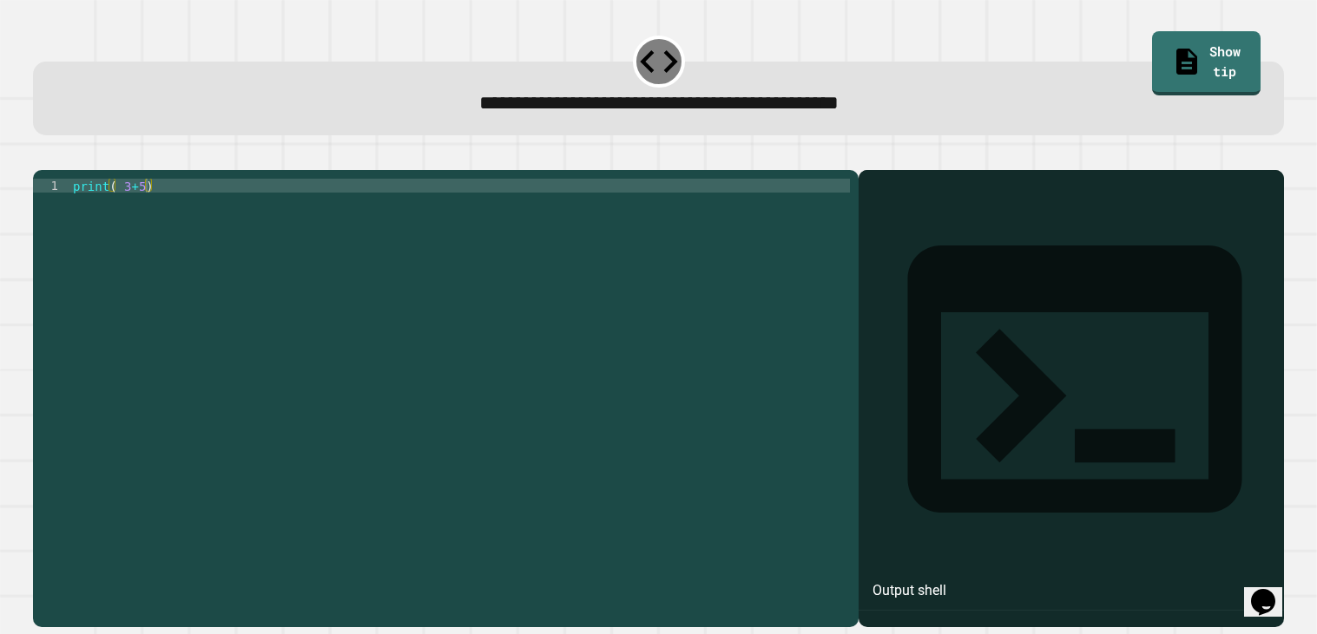
click at [47, 152] on div at bounding box center [658, 159] width 1251 height 21
click at [42, 155] on icon "button" at bounding box center [42, 155] width 0 height 0
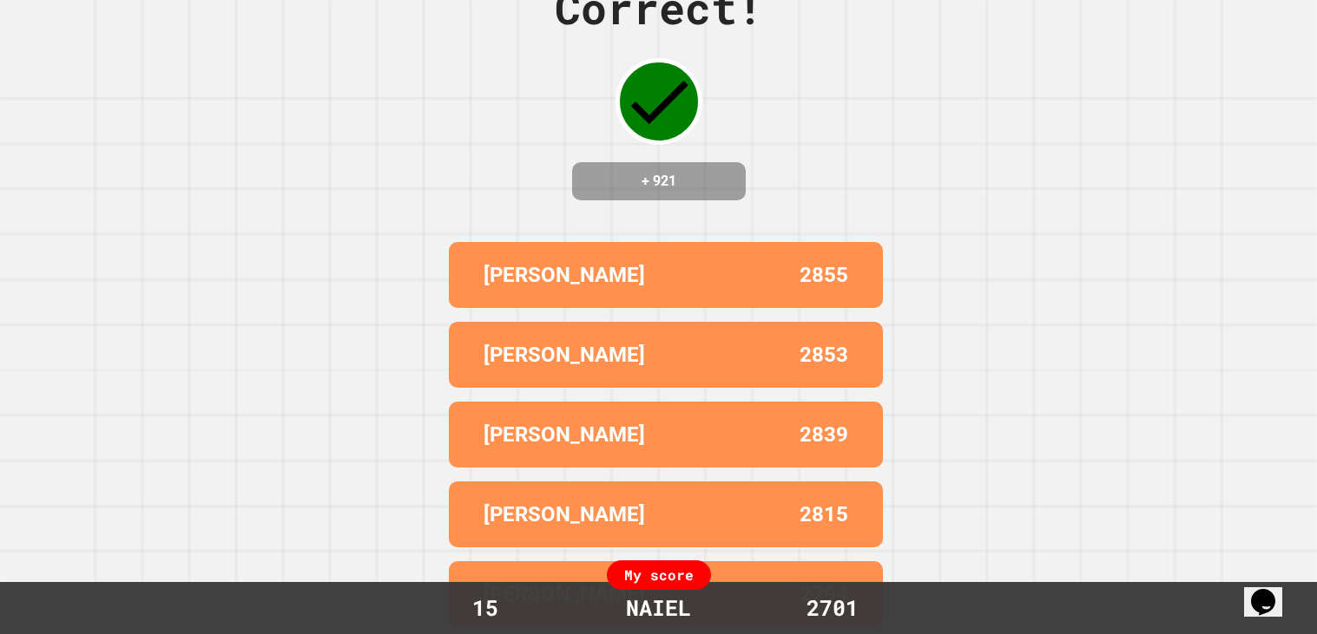
scroll to position [0, 0]
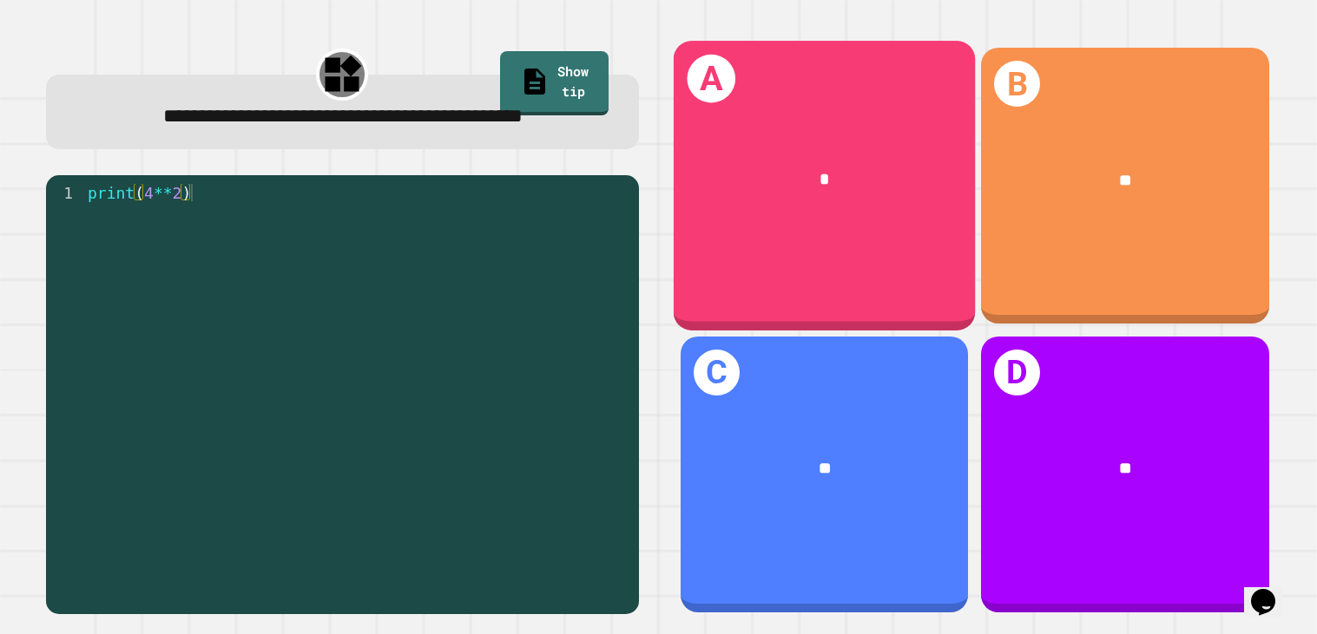
click at [796, 213] on div "*" at bounding box center [824, 182] width 302 height 94
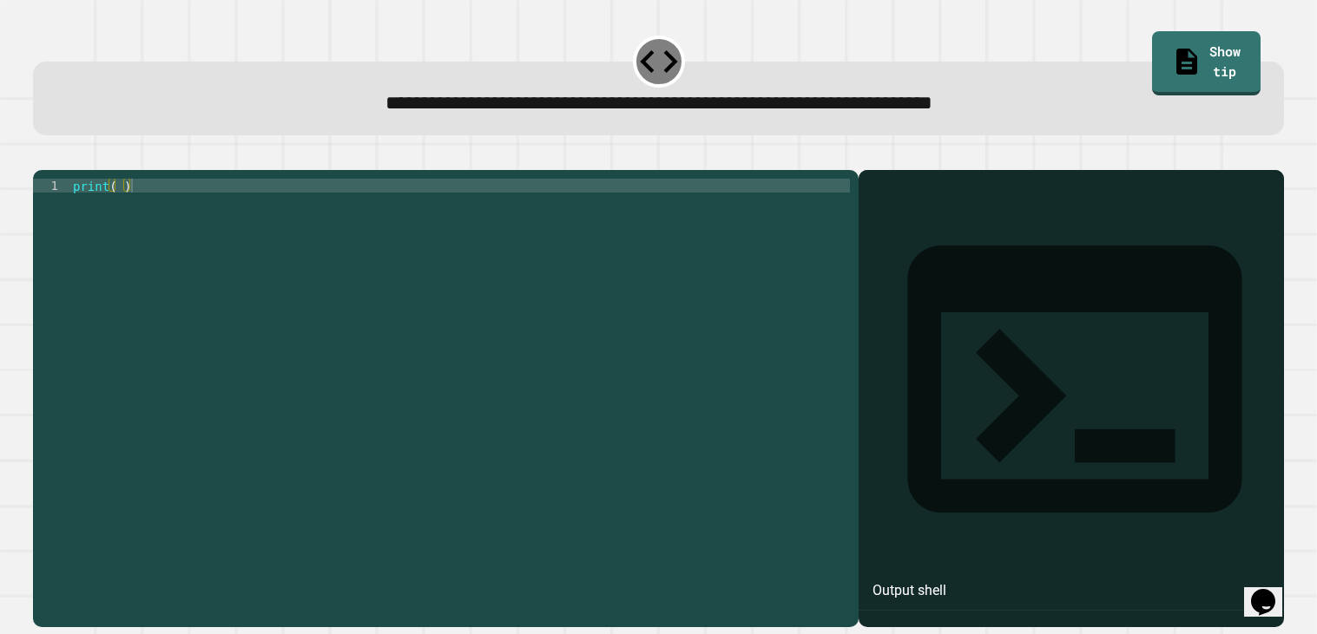
click at [383, 219] on div "print ( )" at bounding box center [459, 394] width 780 height 430
click at [118, 208] on div "print ( )" at bounding box center [459, 394] width 780 height 430
click at [192, 279] on div "print ( )" at bounding box center [459, 394] width 780 height 430
click at [120, 208] on div "print ( )" at bounding box center [459, 394] width 780 height 430
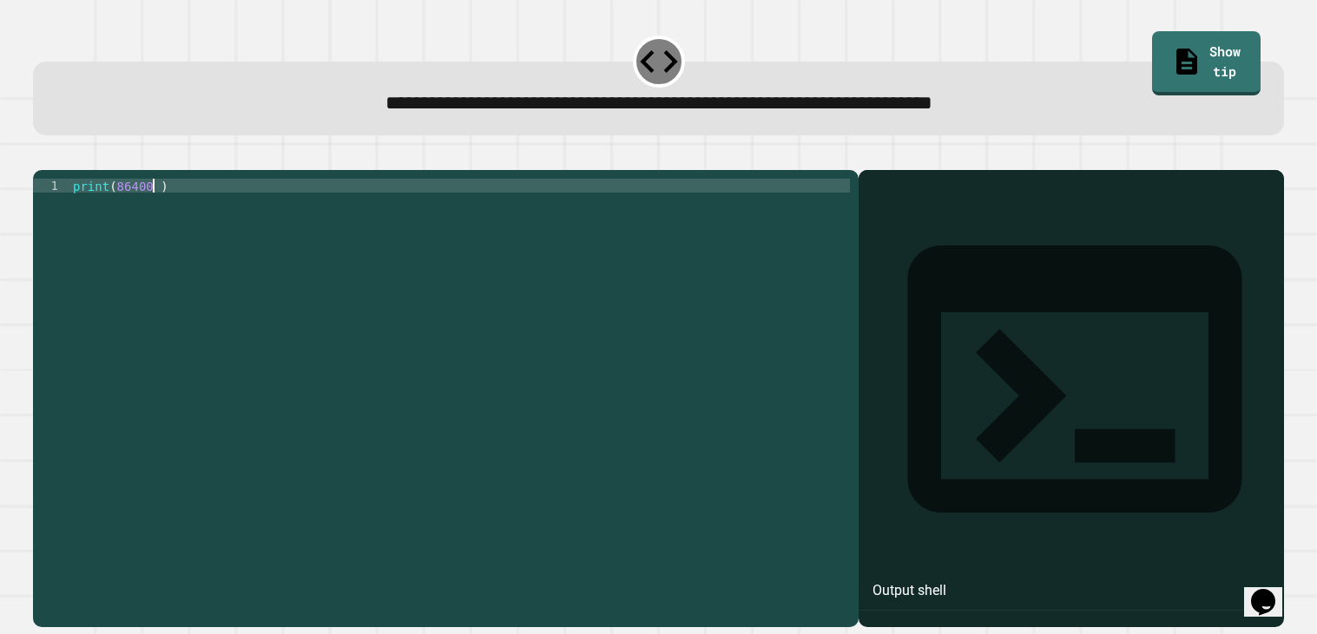
type textarea "**********"
click at [42, 155] on icon "button" at bounding box center [42, 155] width 0 height 0
click at [122, 206] on div "print ( )" at bounding box center [459, 394] width 780 height 430
click at [42, 155] on button "button" at bounding box center [42, 155] width 0 height 0
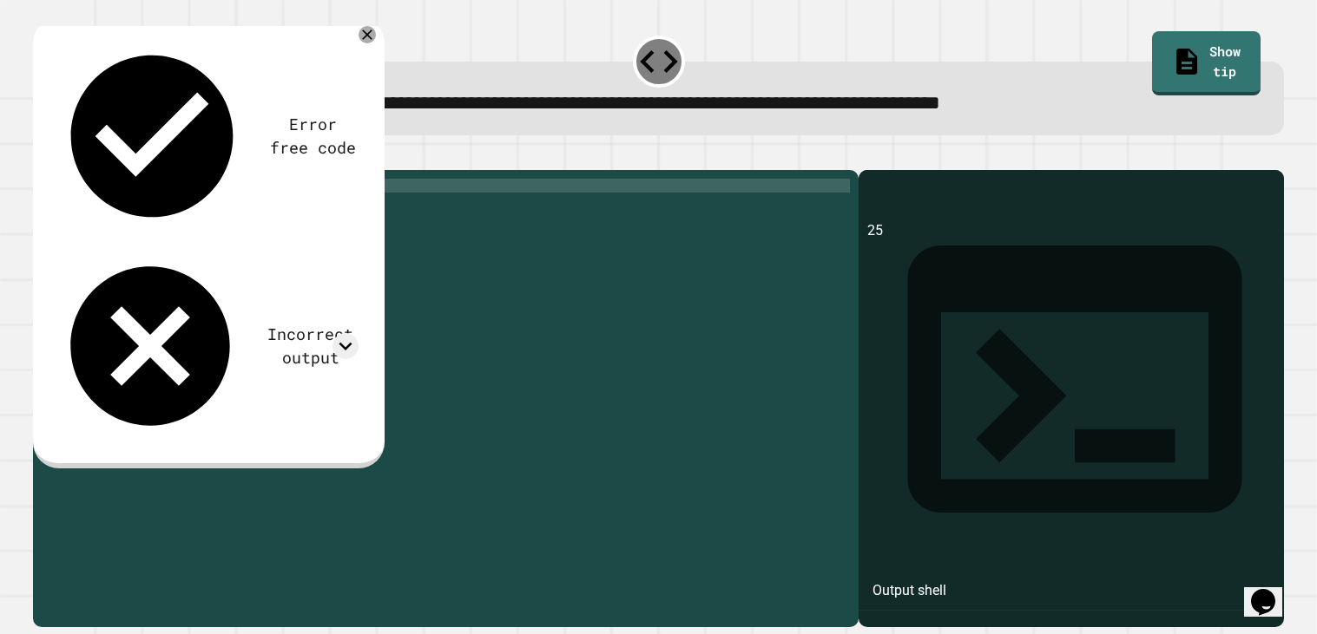
click at [127, 207] on div "print ( 25 )" at bounding box center [459, 394] width 780 height 430
type textarea "**********"
click at [42, 155] on icon "button" at bounding box center [42, 155] width 0 height 0
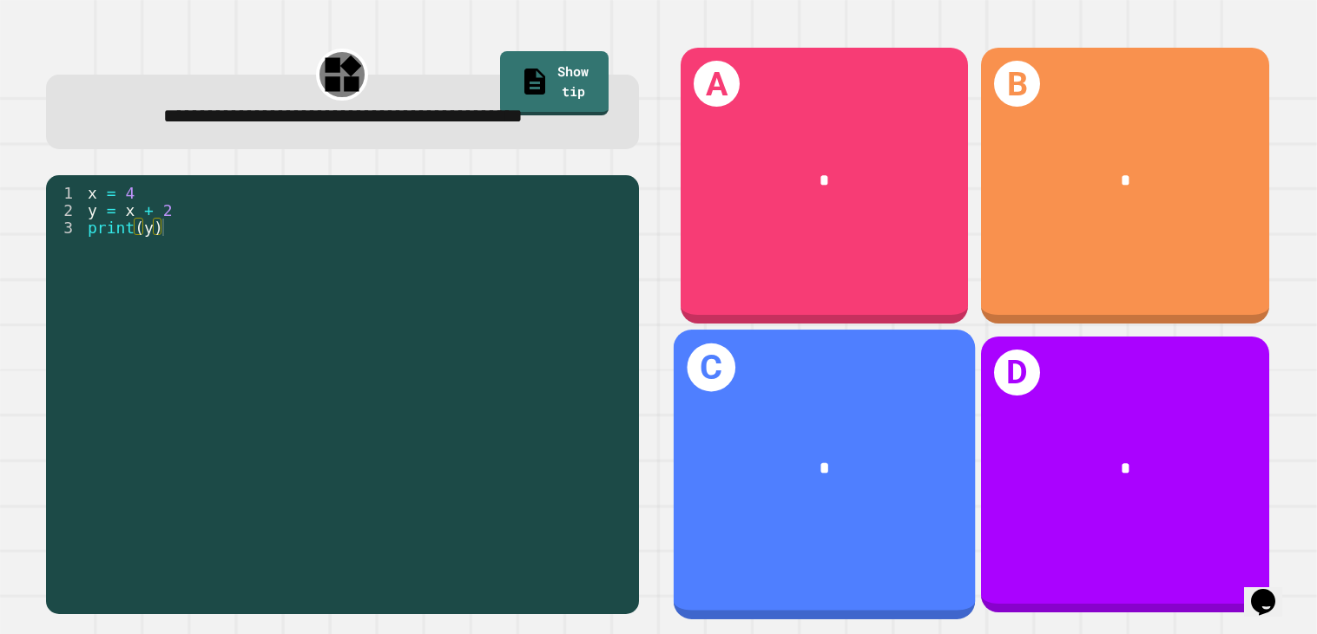
click at [904, 489] on div "*" at bounding box center [824, 471] width 302 height 94
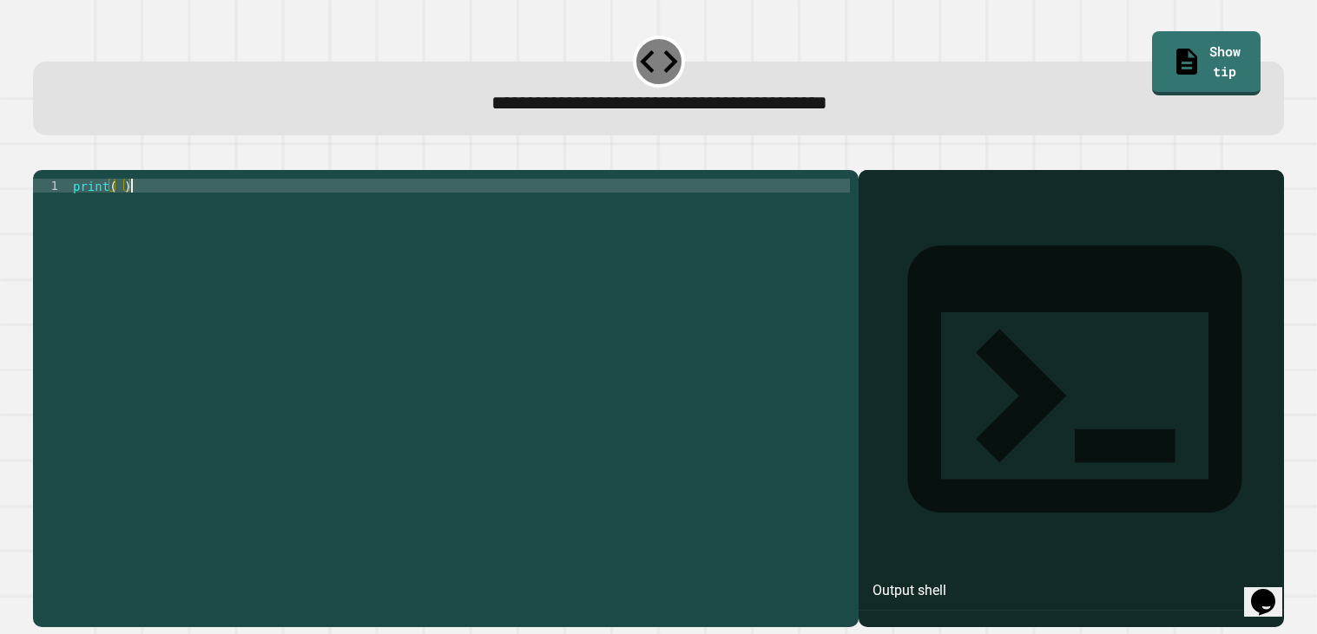
click at [124, 353] on div "print ( )" at bounding box center [459, 394] width 780 height 430
click at [107, 217] on div "print ( )" at bounding box center [459, 394] width 780 height 430
click at [110, 213] on div "print ( )" at bounding box center [459, 394] width 780 height 430
click at [119, 211] on div "print ( )" at bounding box center [459, 394] width 780 height 430
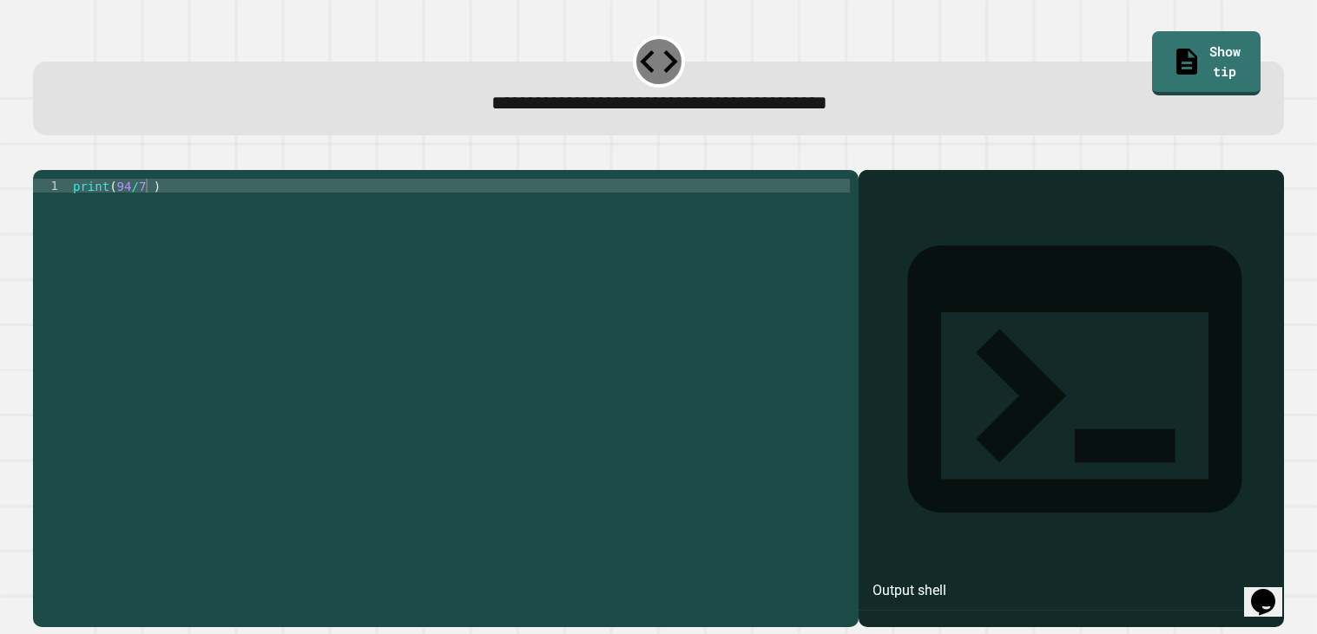
click at [42, 155] on icon "button" at bounding box center [42, 155] width 0 height 0
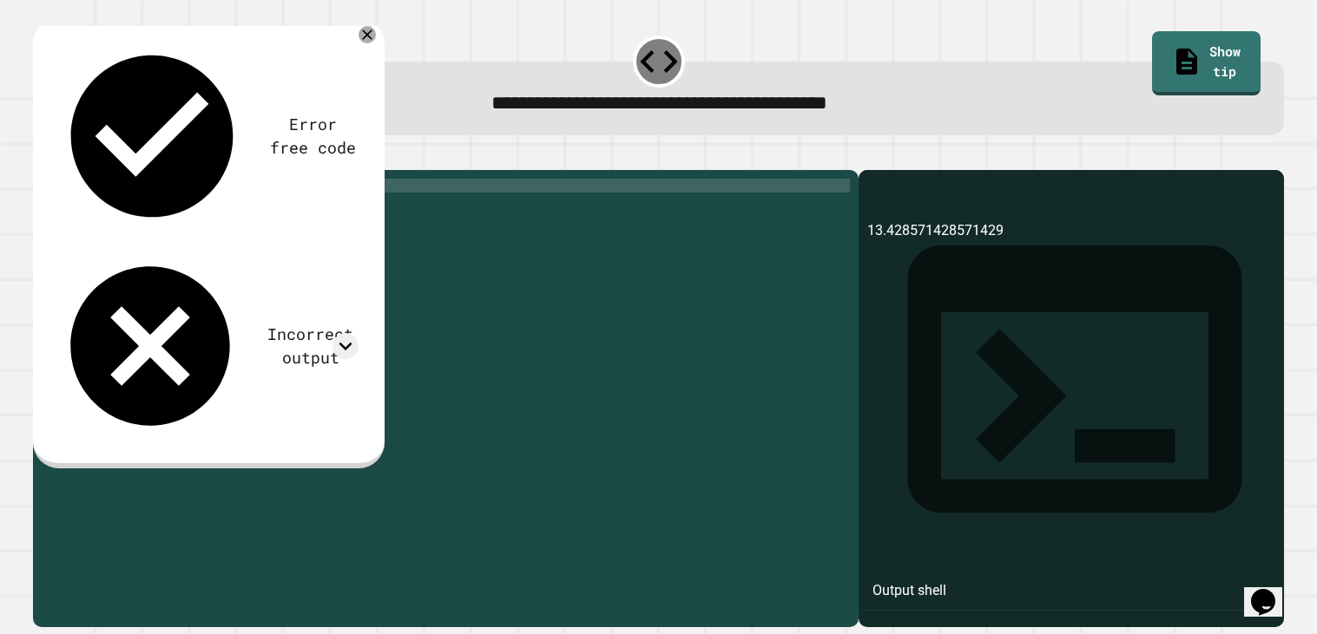
click at [136, 205] on div "print ( 94 / 7 )" at bounding box center [459, 394] width 780 height 430
click at [42, 155] on button "button" at bounding box center [42, 155] width 0 height 0
click at [135, 198] on div "**********" at bounding box center [445, 399] width 825 height 458
click at [147, 207] on div "print ( 94 // 7 )" at bounding box center [459, 394] width 780 height 430
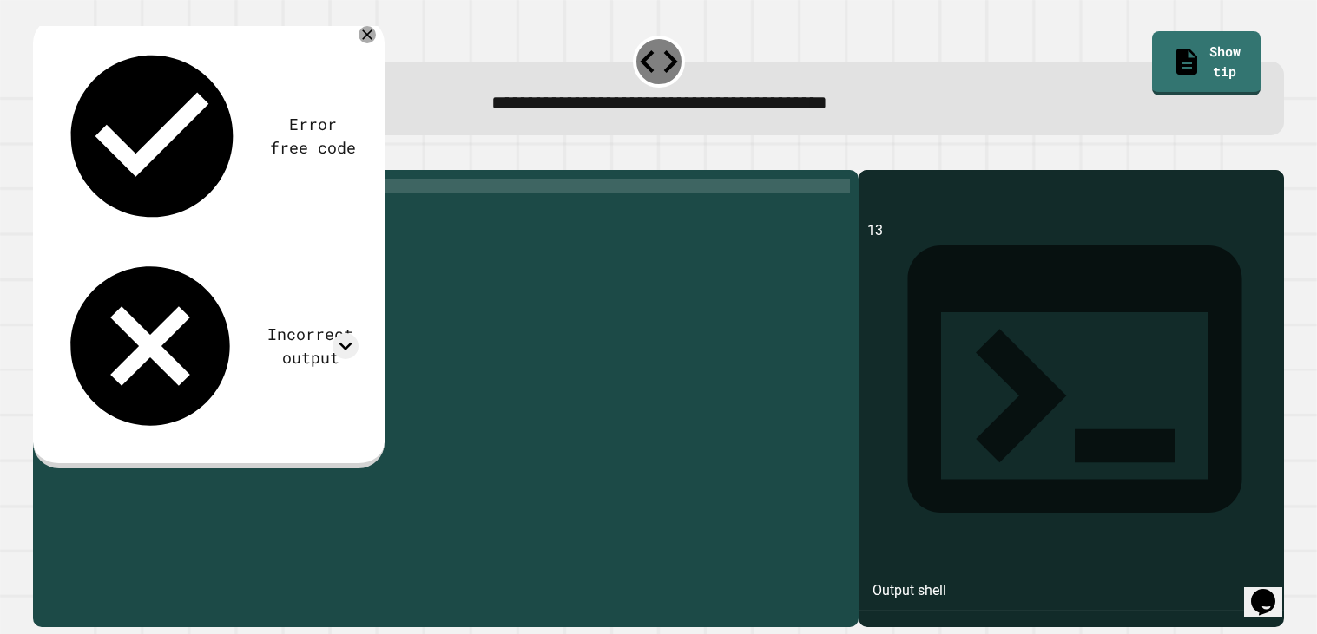
type textarea "**********"
click at [42, 155] on button "button" at bounding box center [42, 155] width 0 height 0
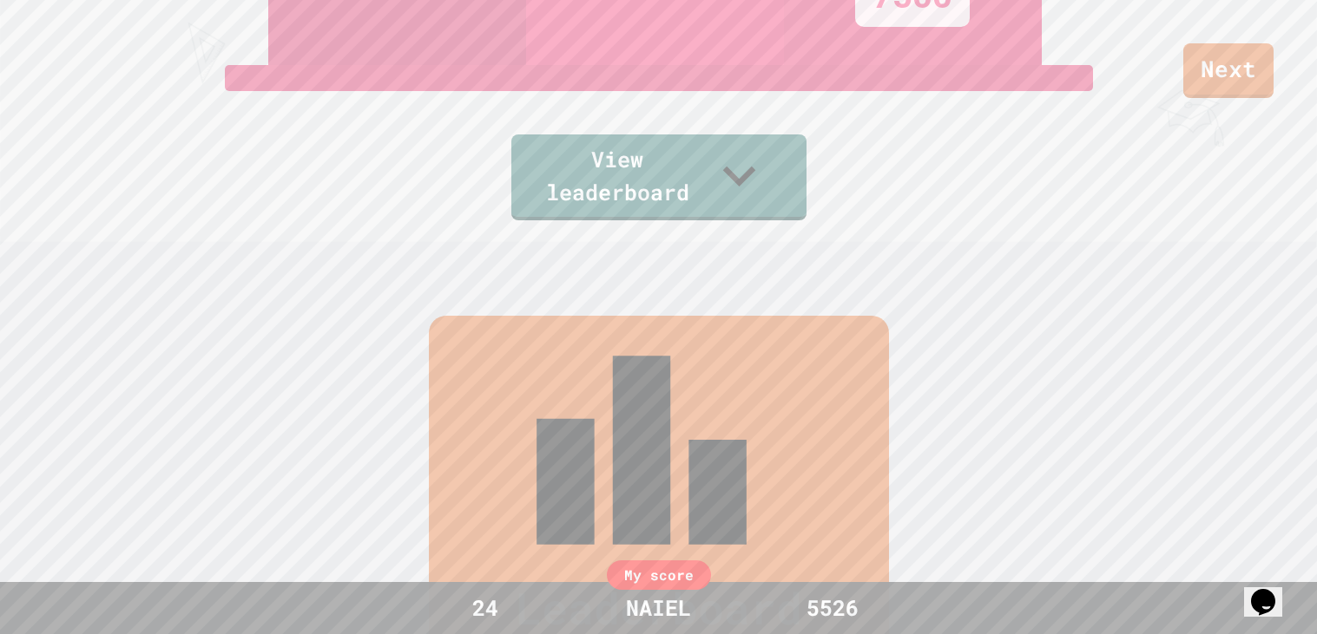
scroll to position [716, 0]
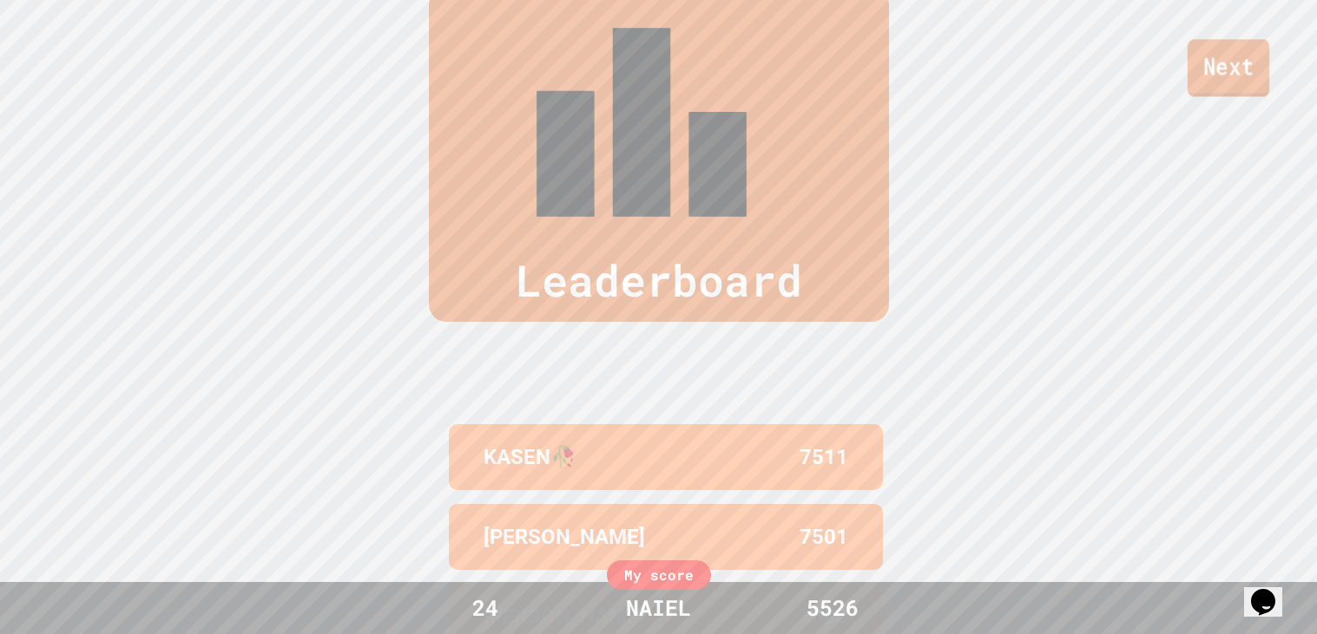
click at [1191, 82] on link "Next" at bounding box center [1228, 67] width 82 height 57
